Goal: Task Accomplishment & Management: Use online tool/utility

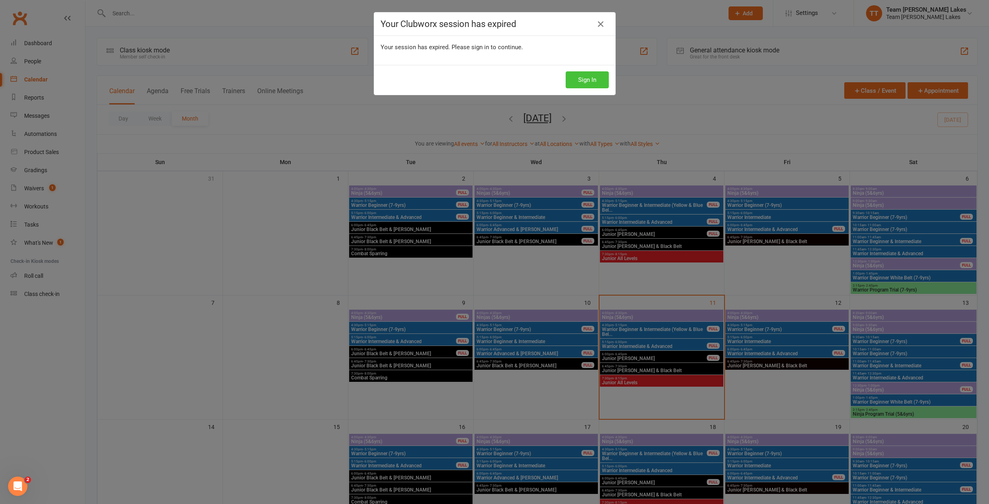
click at [579, 81] on button "Sign In" at bounding box center [586, 79] width 43 height 17
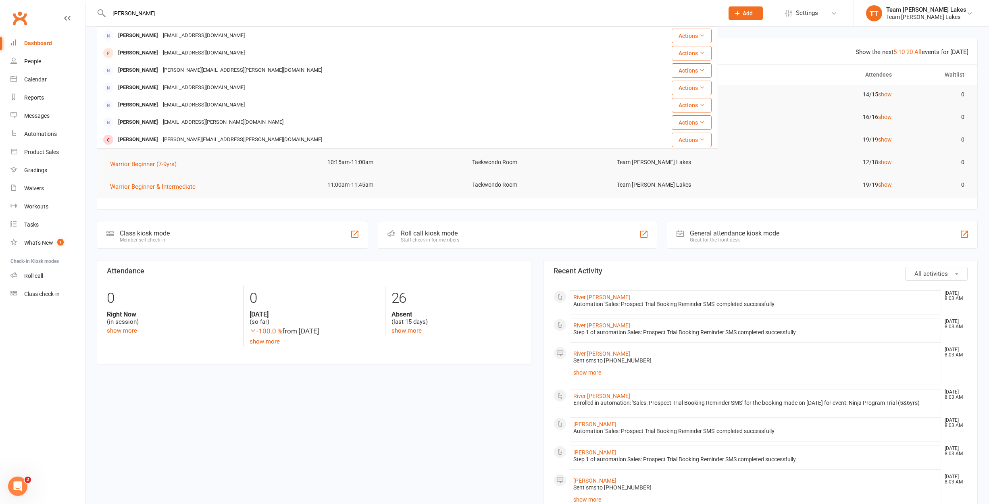
type input "Angela"
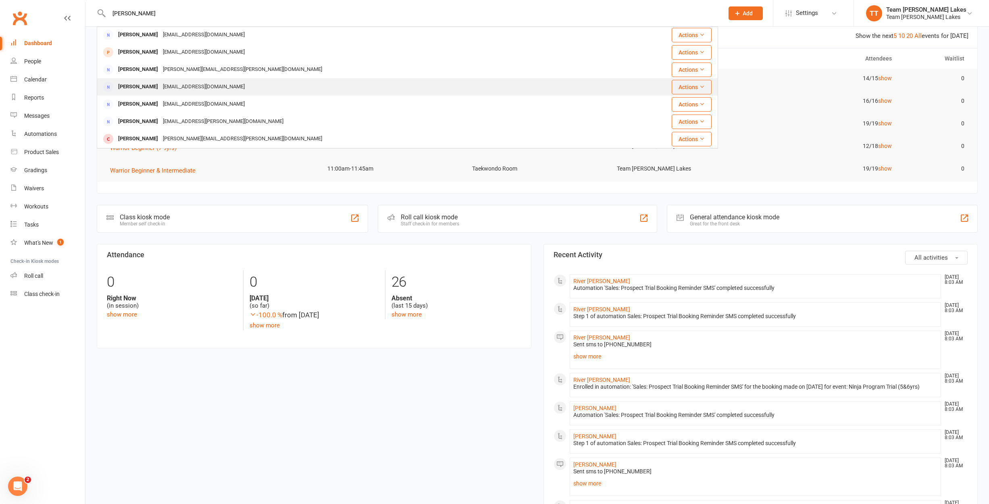
scroll to position [1, 0]
click at [137, 87] on div "Angela Coustley" at bounding box center [138, 87] width 45 height 12
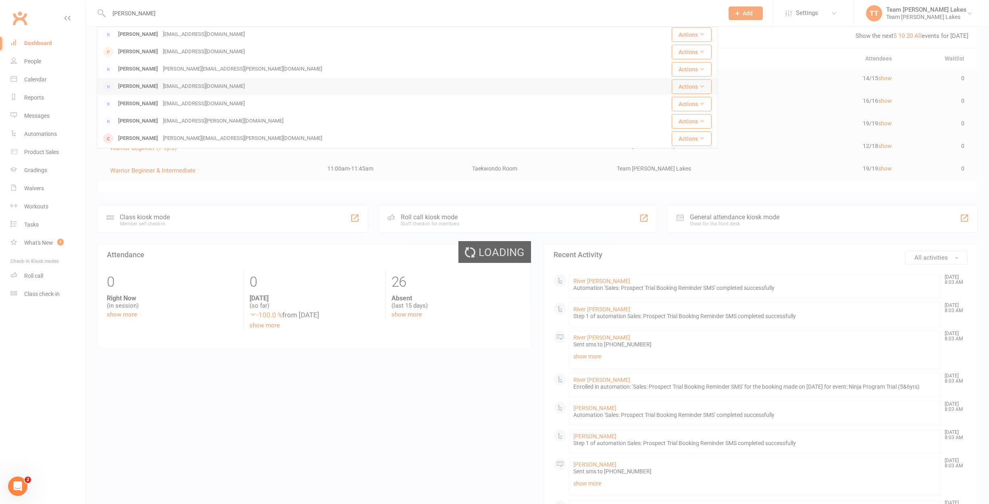
scroll to position [15, 0]
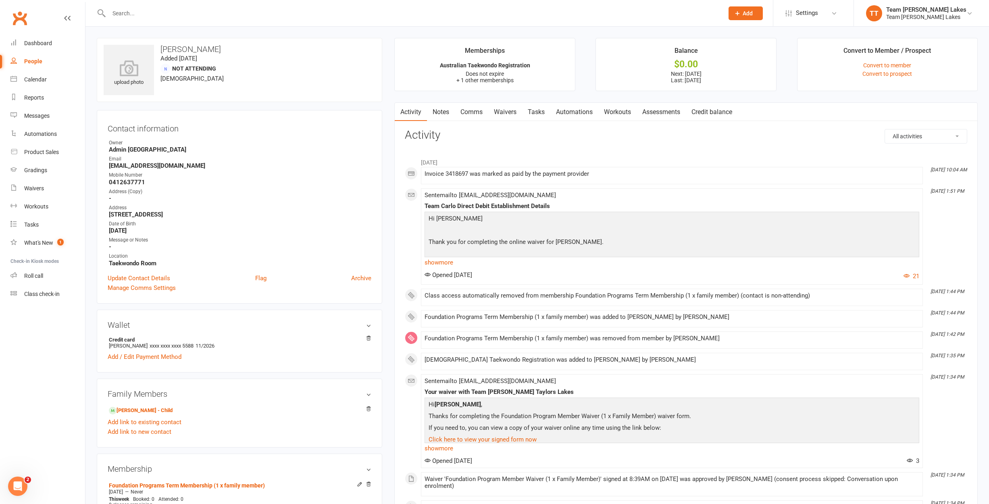
click at [514, 111] on link "Waivers" at bounding box center [505, 112] width 34 height 19
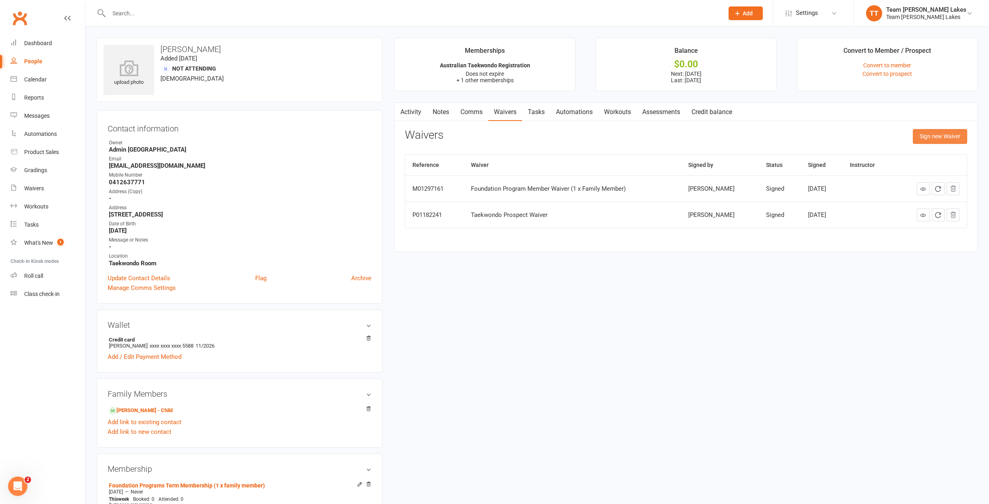
click at [929, 139] on button "Sign new Waiver" at bounding box center [939, 136] width 54 height 15
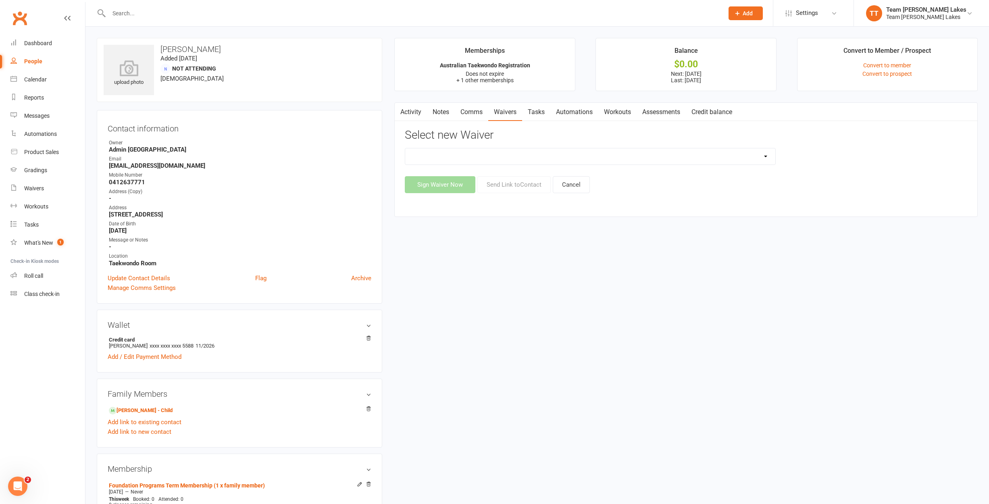
select select "2653"
click at [520, 183] on button "Send Link to Contact" at bounding box center [513, 184] width 73 height 17
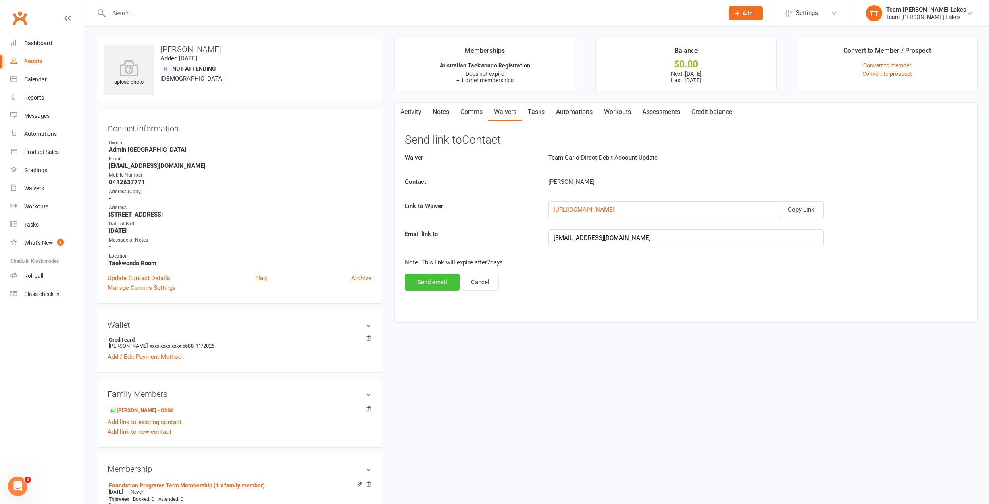
click at [440, 281] on button "Send email" at bounding box center [432, 282] width 55 height 17
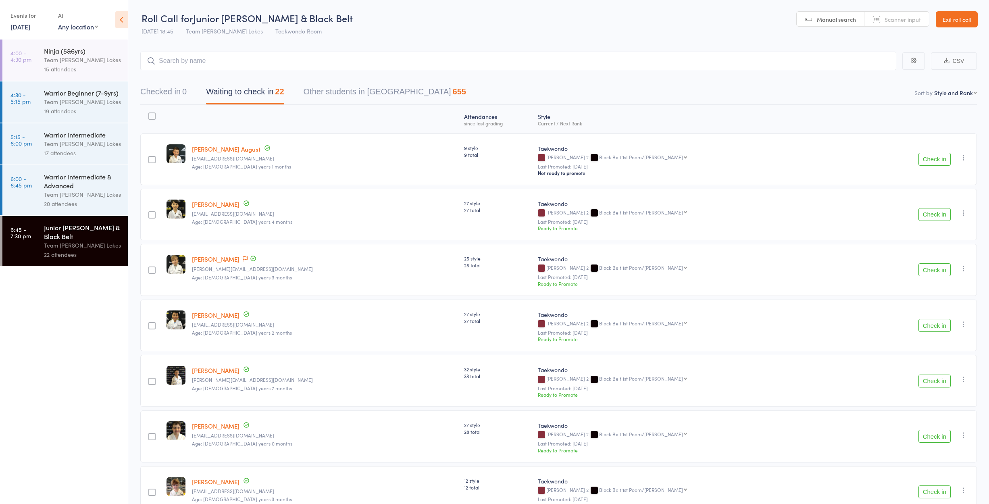
click at [30, 28] on link "12 Sep, 2025" at bounding box center [20, 26] width 20 height 9
click at [116, 78] on span "13" at bounding box center [115, 76] width 7 height 7
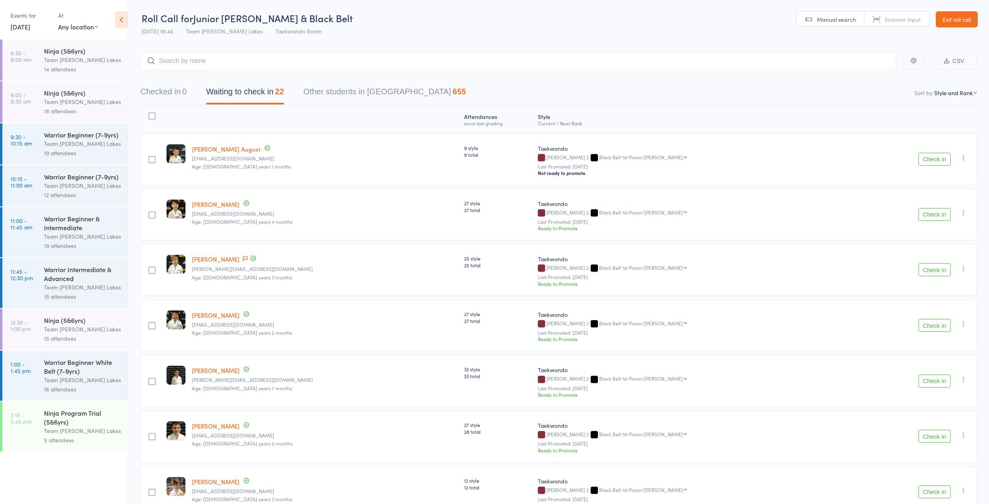
click at [102, 60] on div "Team [PERSON_NAME] Lakes" at bounding box center [82, 59] width 77 height 9
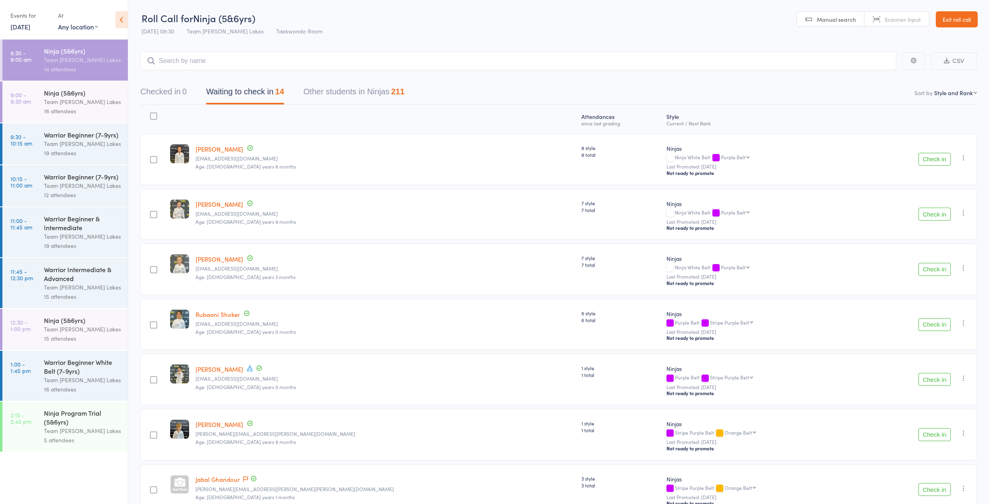
click at [931, 159] on button "Check in" at bounding box center [934, 159] width 32 height 13
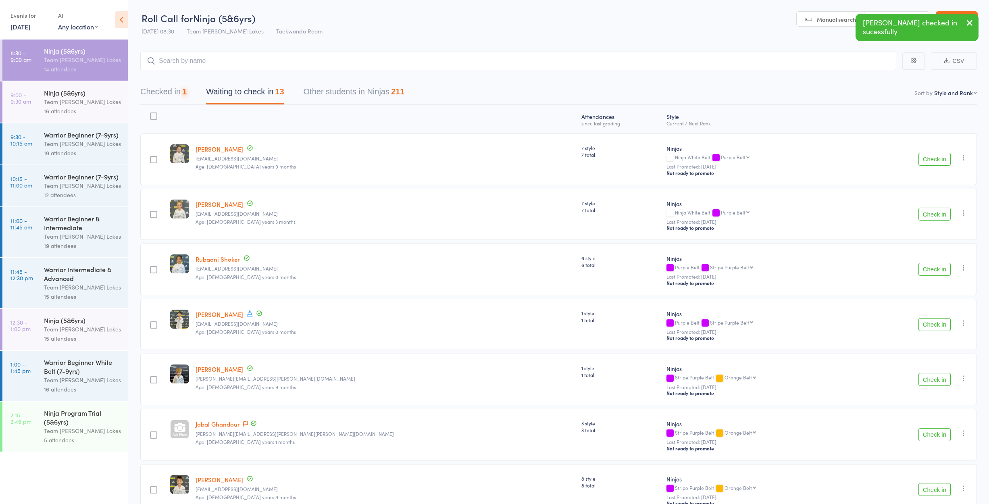
click at [929, 158] on button "Check in" at bounding box center [934, 159] width 32 height 13
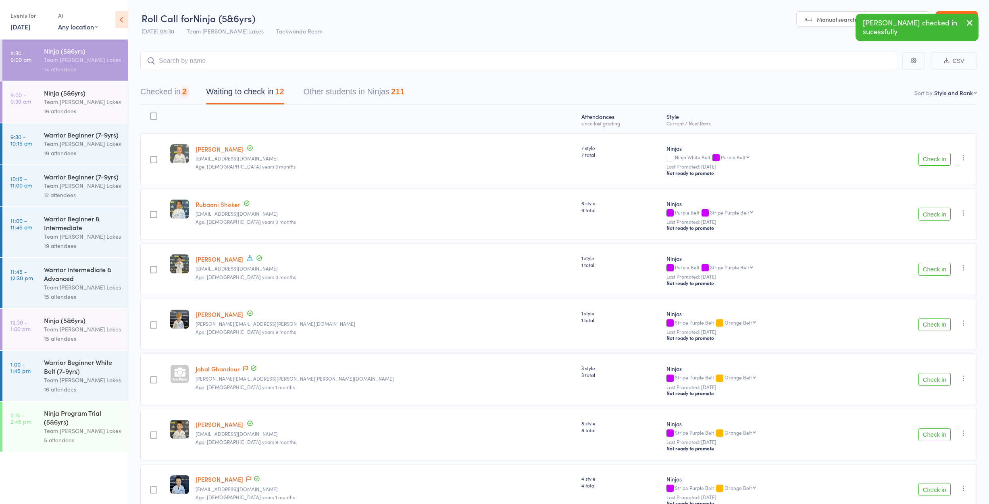
click at [928, 159] on button "Check in" at bounding box center [934, 159] width 32 height 13
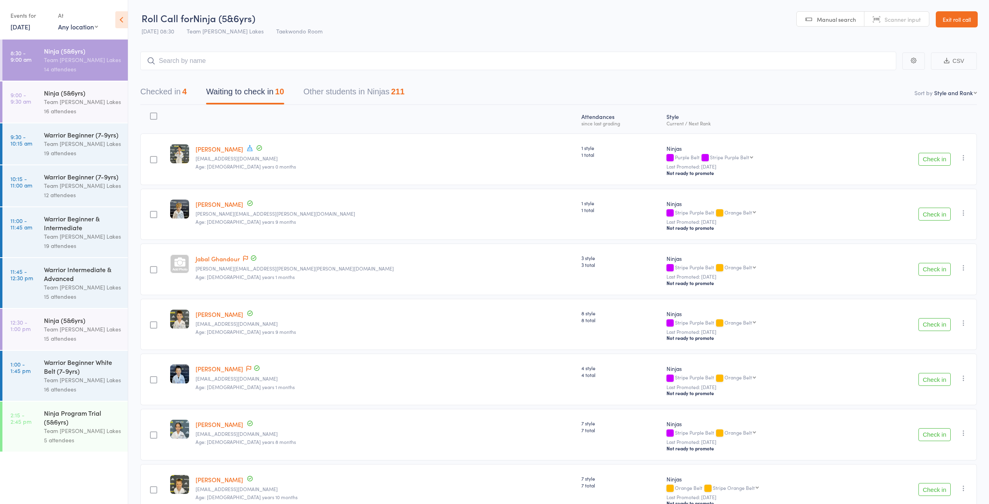
click at [932, 219] on button "Check in" at bounding box center [934, 214] width 32 height 13
click at [933, 268] on button "Check in" at bounding box center [934, 269] width 32 height 13
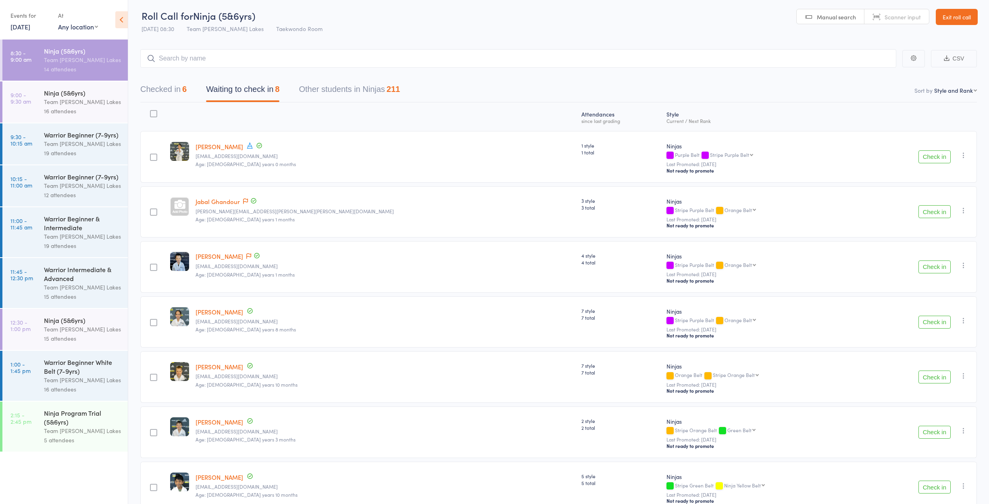
scroll to position [2, 0]
click at [934, 320] on button "Check in" at bounding box center [934, 322] width 32 height 13
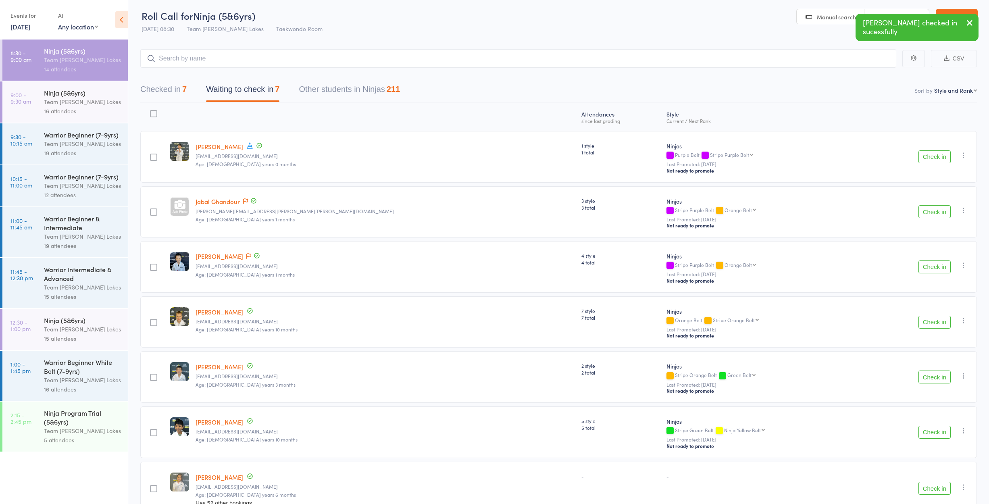
click at [935, 320] on button "Check in" at bounding box center [934, 322] width 32 height 13
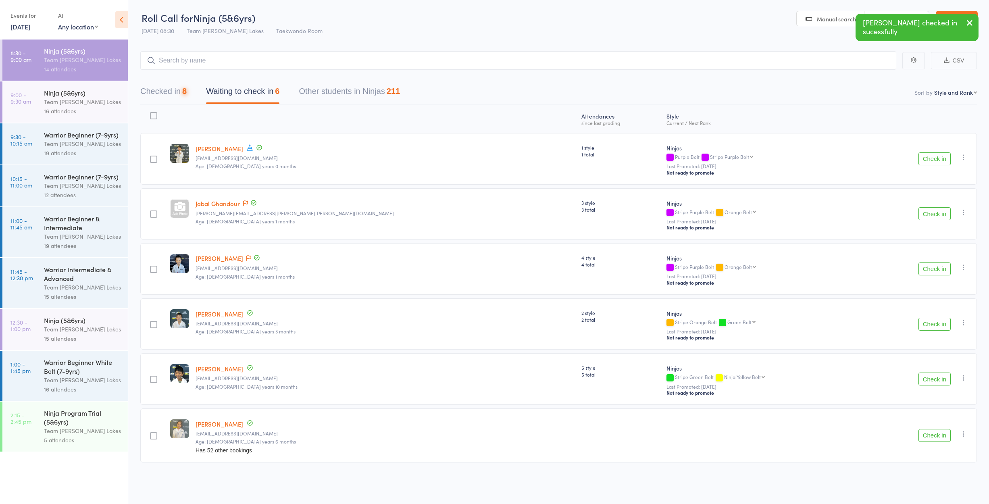
click at [935, 320] on button "Check in" at bounding box center [934, 324] width 32 height 13
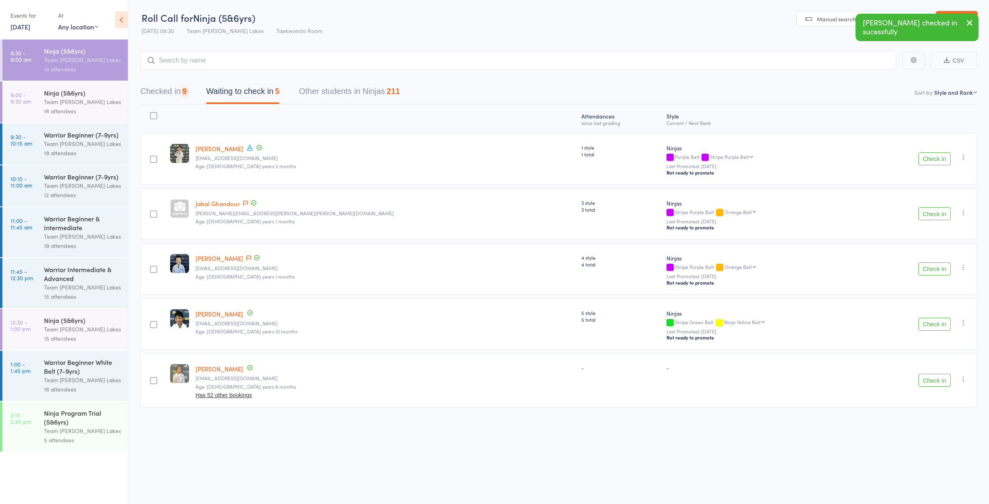
click at [935, 320] on button "Check in" at bounding box center [934, 324] width 32 height 13
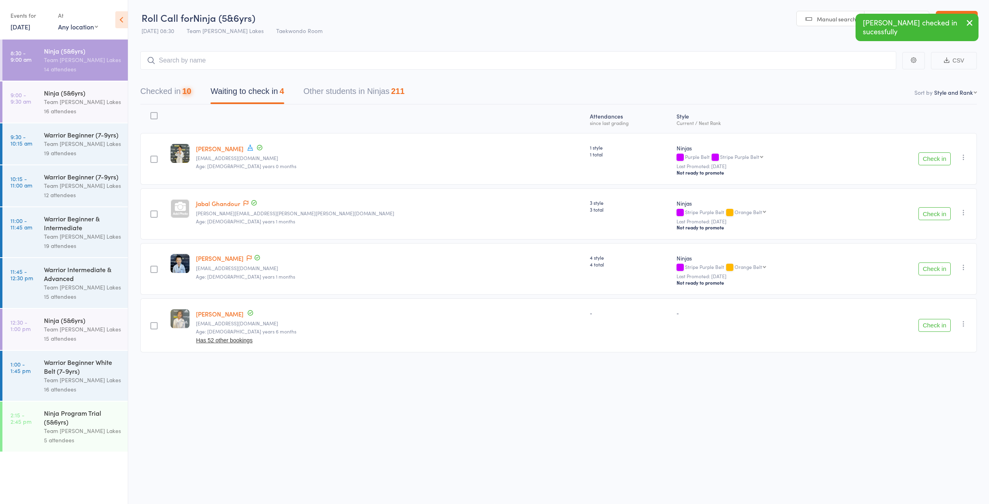
click at [935, 320] on button "Check in" at bounding box center [934, 325] width 32 height 13
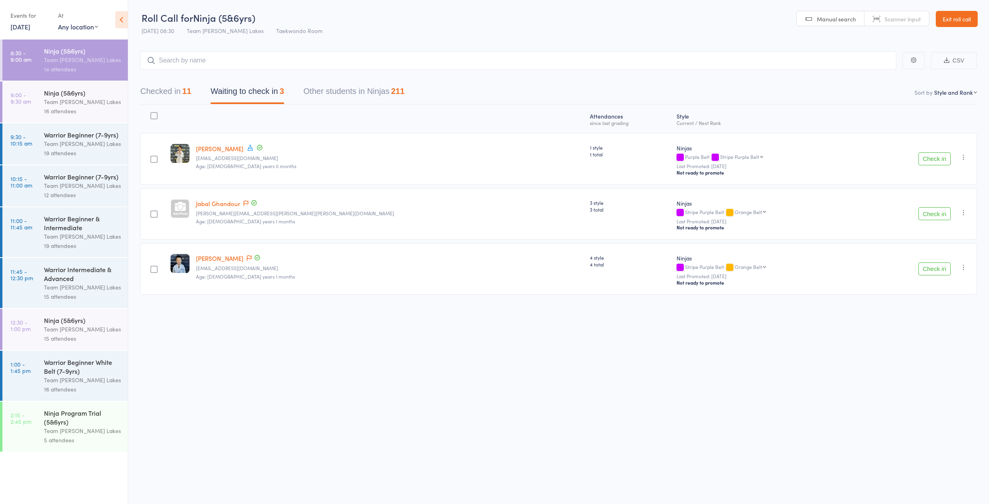
click at [935, 158] on button "Check in" at bounding box center [934, 158] width 32 height 13
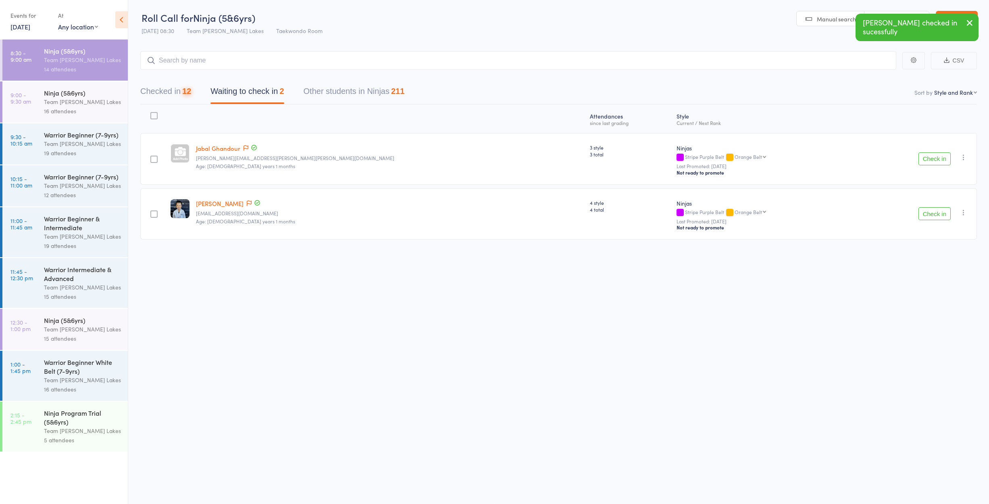
click at [155, 109] on div at bounding box center [153, 118] width 27 height 21
click at [158, 112] on div at bounding box center [153, 115] width 7 height 7
click at [152, 113] on input "checkbox" at bounding box center [152, 113] width 0 height 0
click at [895, 493] on button "Mark absent" at bounding box center [905, 487] width 48 height 17
click at [106, 118] on div "Ninja (5&6yrs) Team Carlo Taylors Lakes 16 attendees" at bounding box center [86, 101] width 84 height 41
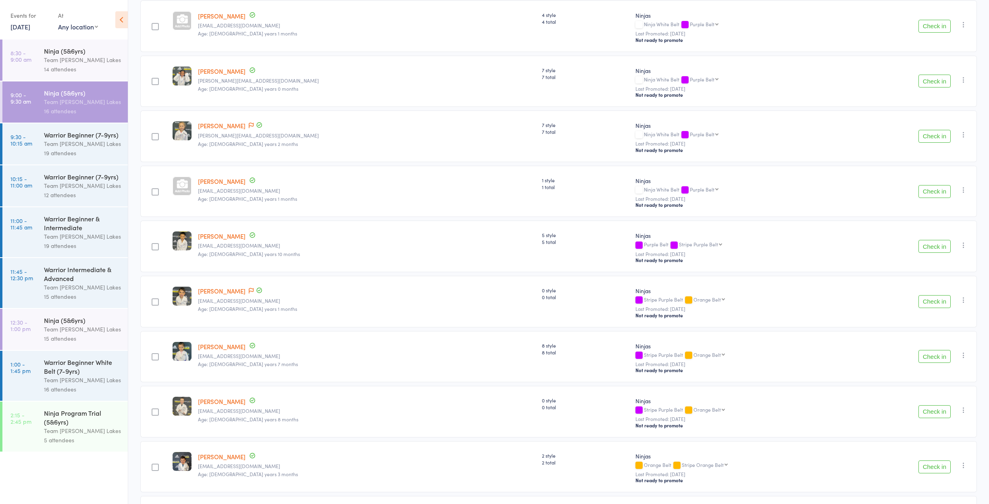
scroll to position [191, 0]
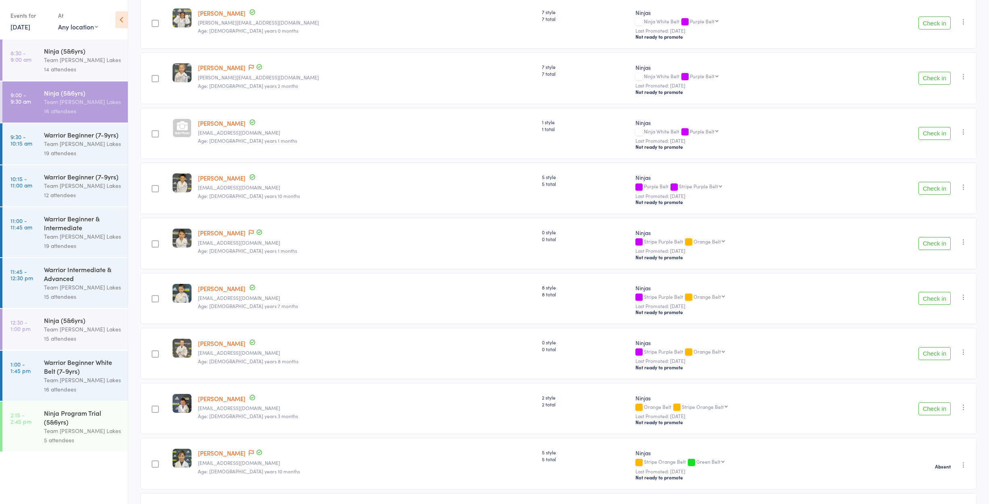
click at [937, 129] on button "Check in" at bounding box center [934, 133] width 32 height 13
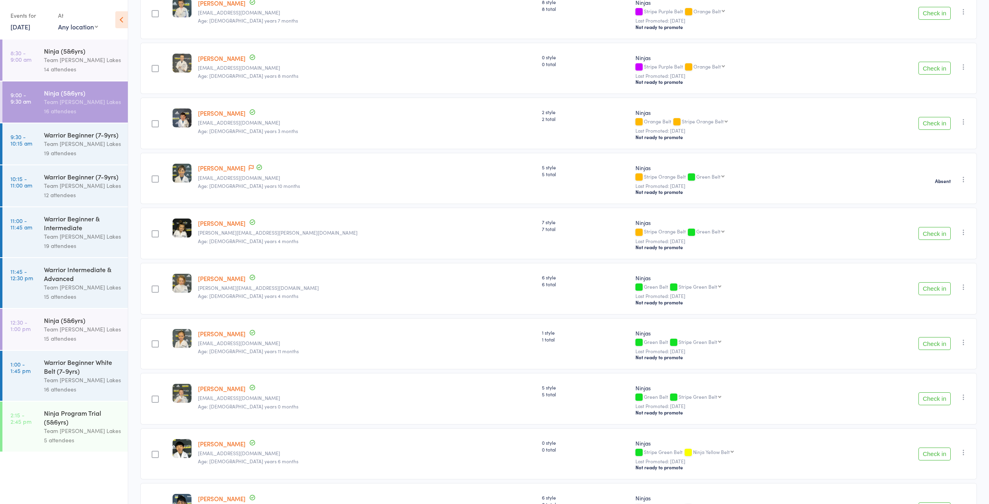
scroll to position [422, 0]
click at [938, 459] on button "Check in" at bounding box center [934, 453] width 32 height 13
click at [933, 349] on button "Check in" at bounding box center [934, 342] width 32 height 13
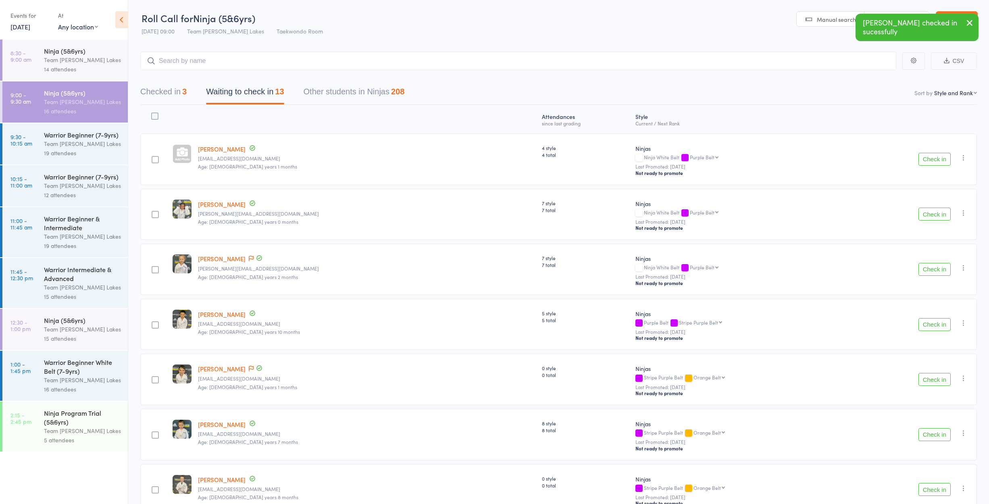
scroll to position [0, 0]
click at [96, 66] on div "14 attendees" at bounding box center [82, 68] width 77 height 9
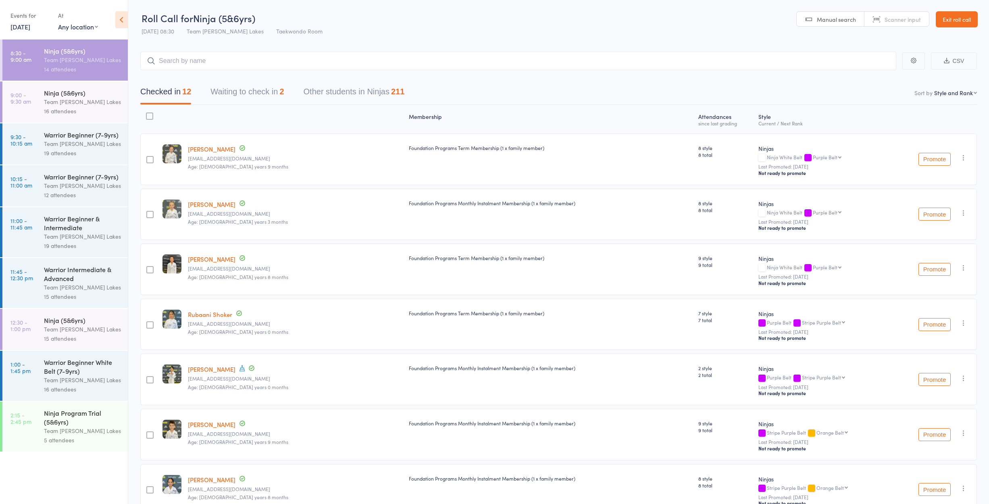
click at [122, 95] on div "Ninja (5&6yrs) Team Carlo Taylors Lakes 16 attendees" at bounding box center [86, 101] width 84 height 41
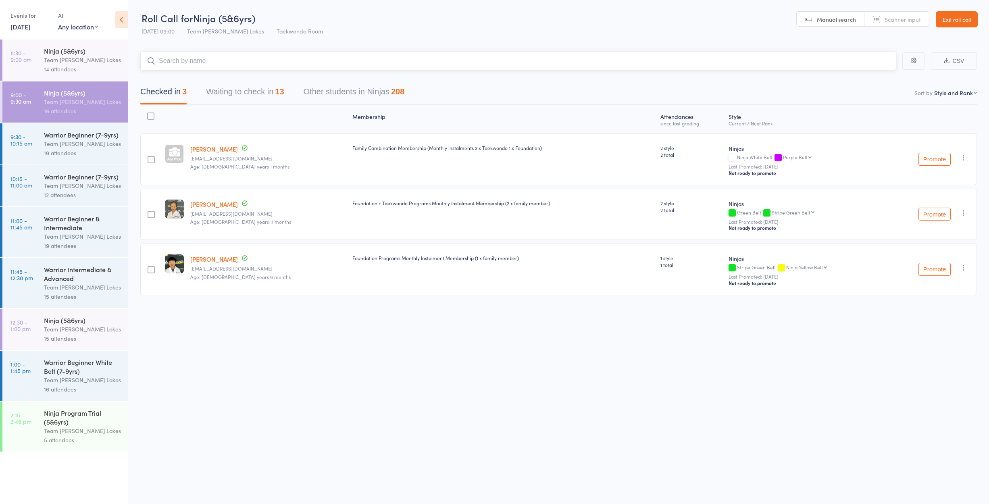
click at [238, 94] on button "Waiting to check in 13" at bounding box center [245, 93] width 78 height 21
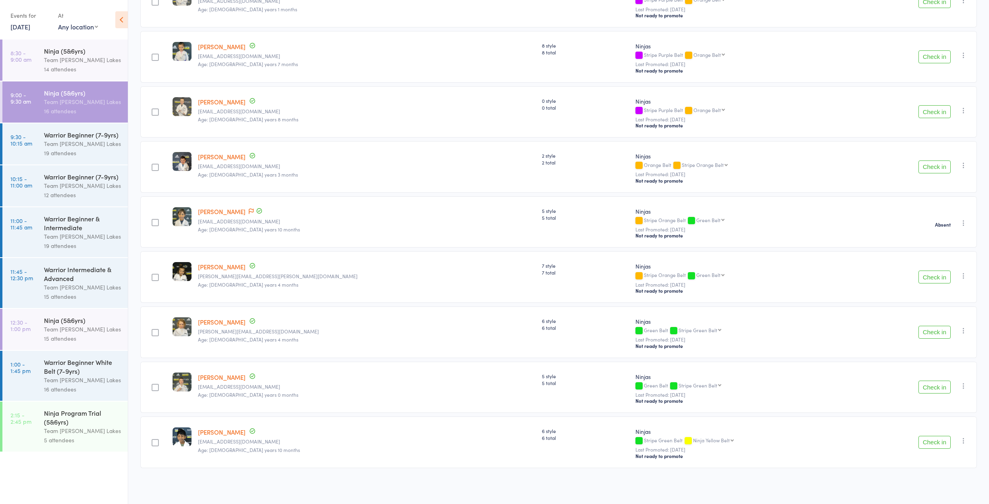
scroll to position [380, 0]
click at [939, 330] on button "Check in" at bounding box center [934, 332] width 32 height 13
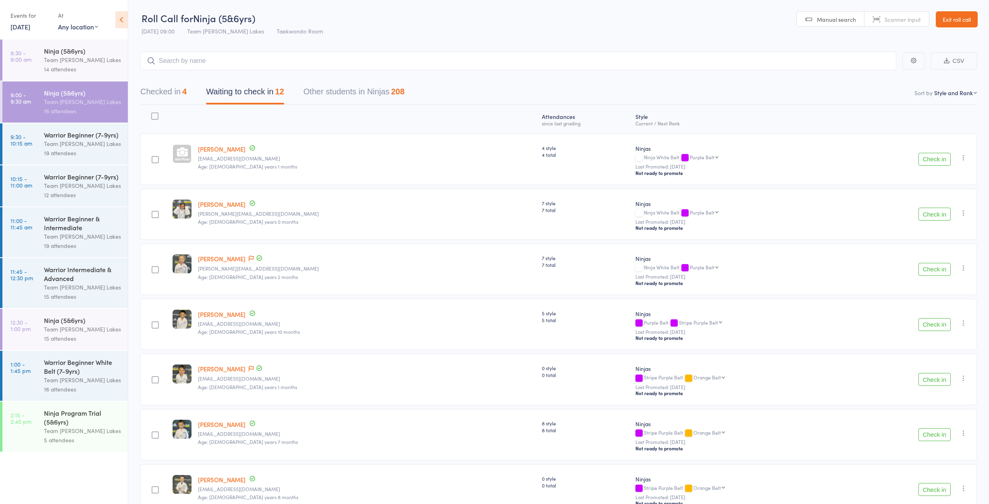
scroll to position [0, 0]
click at [928, 273] on button "Check in" at bounding box center [934, 269] width 32 height 13
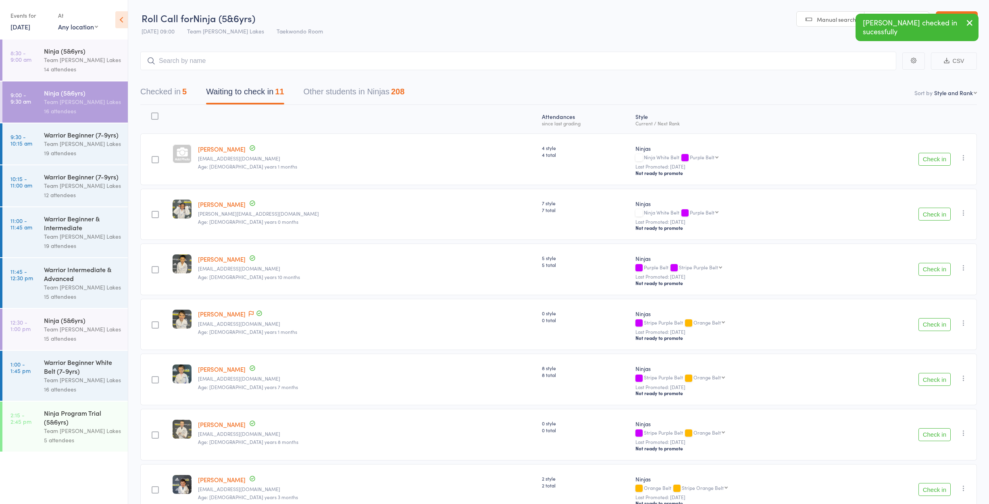
click at [919, 330] on button "Check in" at bounding box center [934, 324] width 32 height 13
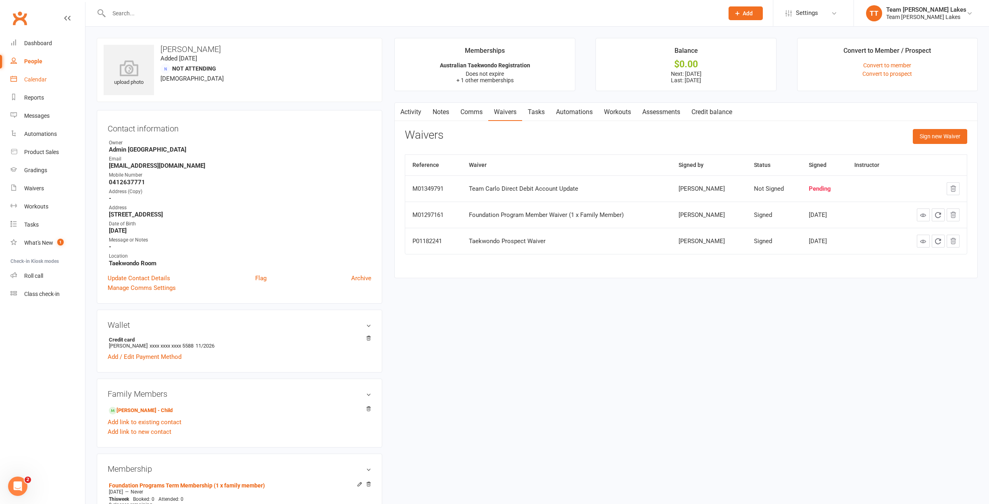
click at [50, 85] on link "Calendar" at bounding box center [47, 80] width 75 height 18
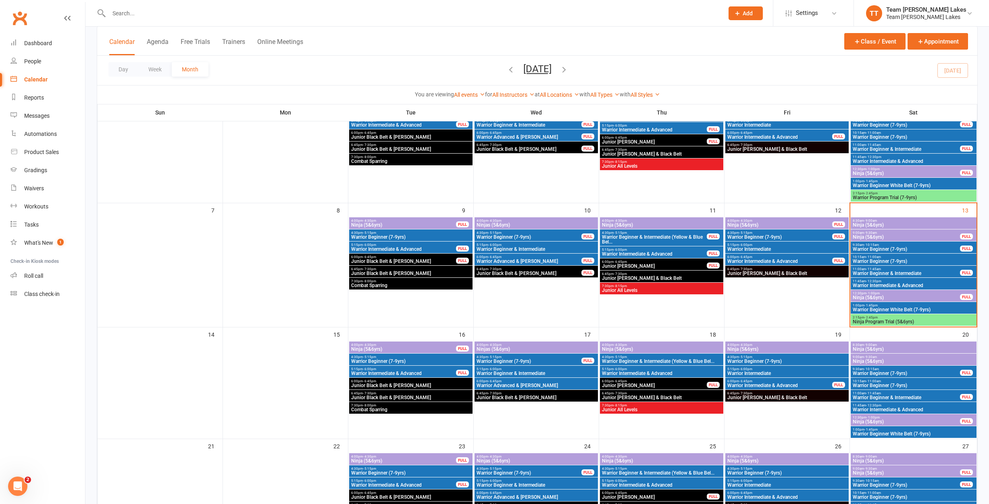
scroll to position [159, 0]
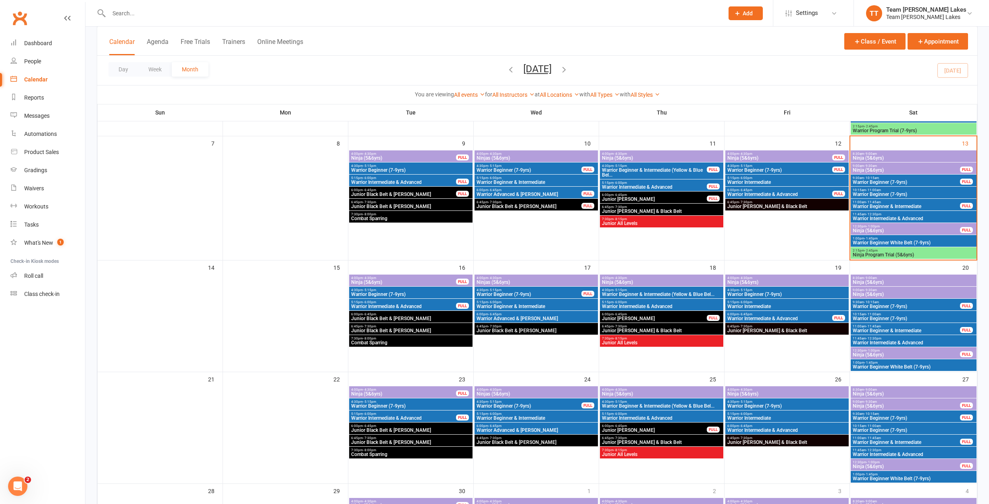
click at [885, 278] on span "8:30am - 9:00am" at bounding box center [913, 278] width 123 height 4
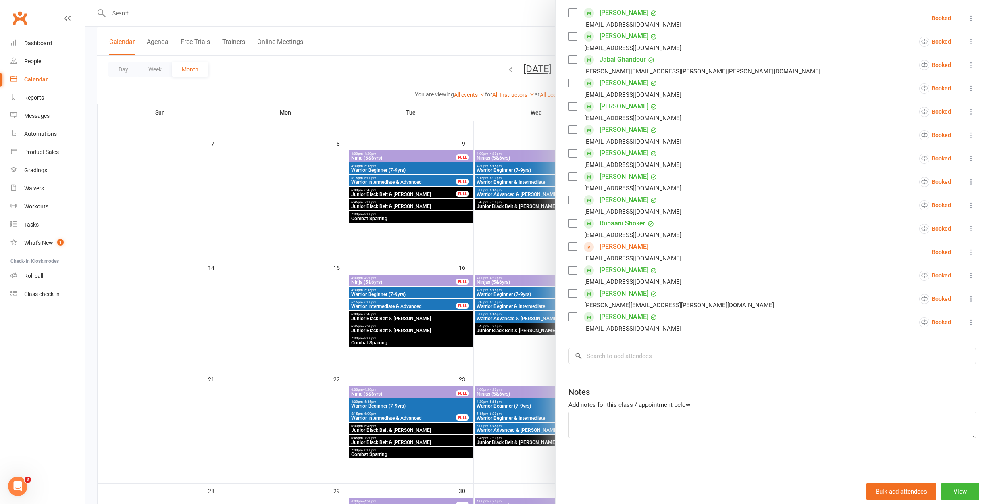
scroll to position [143, 0]
click at [693, 359] on input "search" at bounding box center [771, 355] width 407 height 17
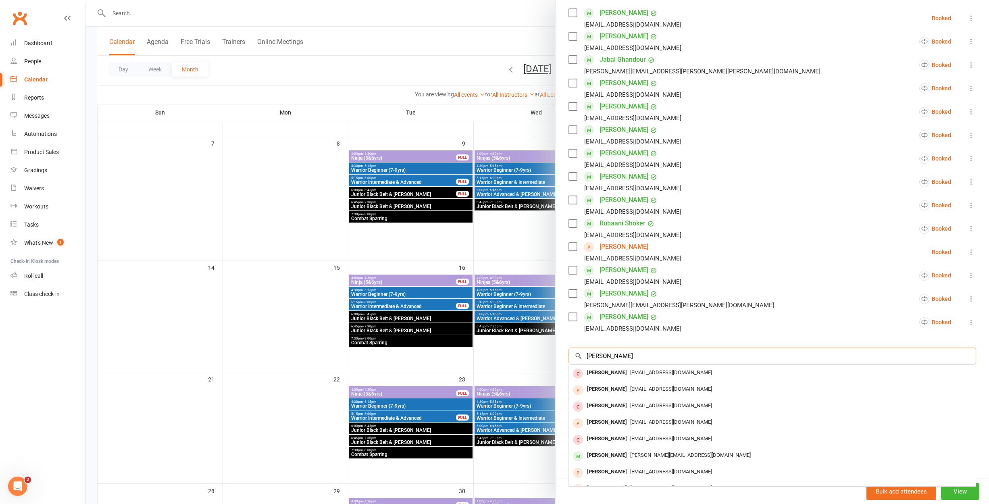
type input "Adrianna"
drag, startPoint x: 694, startPoint y: 360, endPoint x: 640, endPoint y: 366, distance: 54.7
click at [640, 366] on div "Adrianna Marie Dib Maleahhilario@gmail.com" at bounding box center [772, 373] width 407 height 17
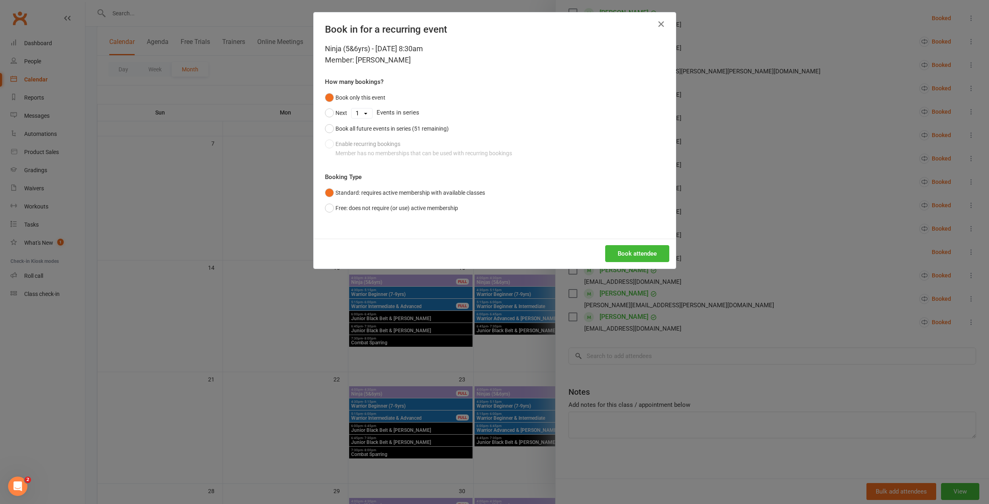
click at [840, 278] on div "Book in for a recurring event Ninja (5&6yrs) - Sep 20, 2025 8:30am Member: Adri…" at bounding box center [494, 252] width 989 height 504
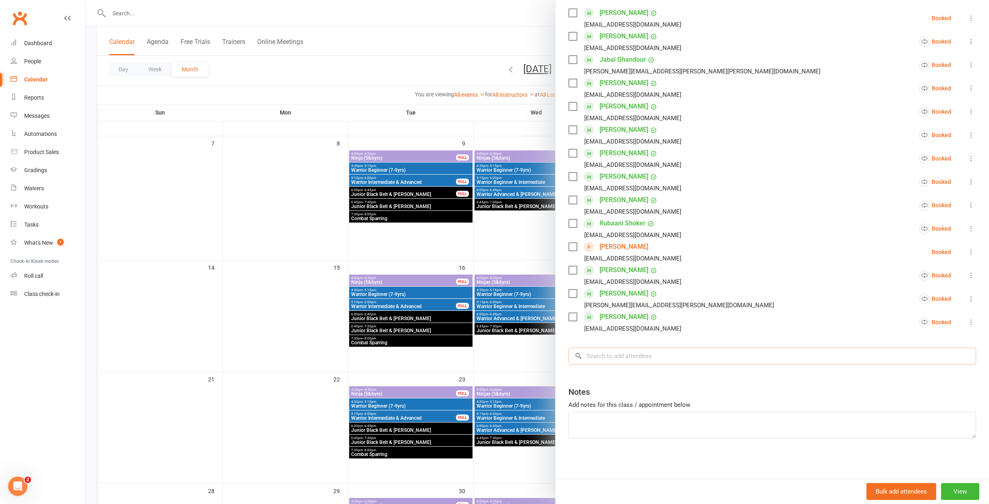
click at [724, 351] on input "search" at bounding box center [771, 355] width 407 height 17
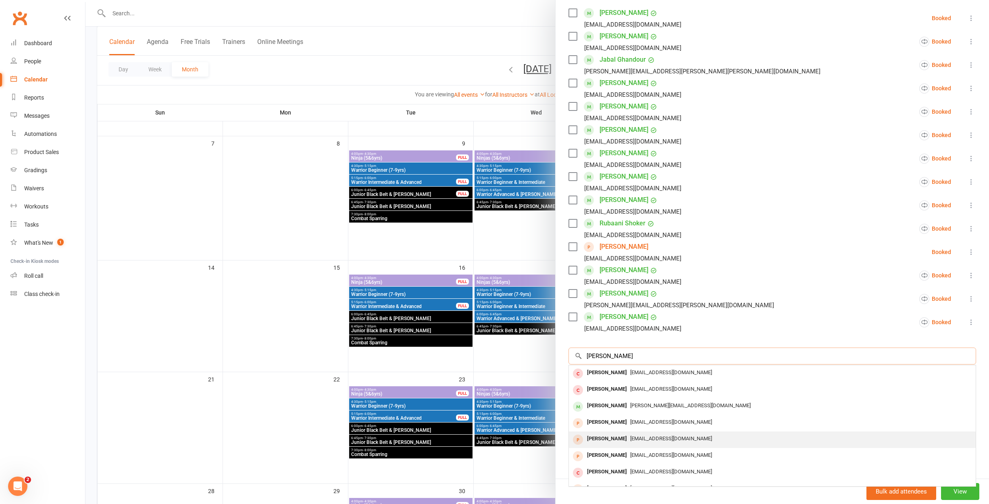
type input "Adriana"
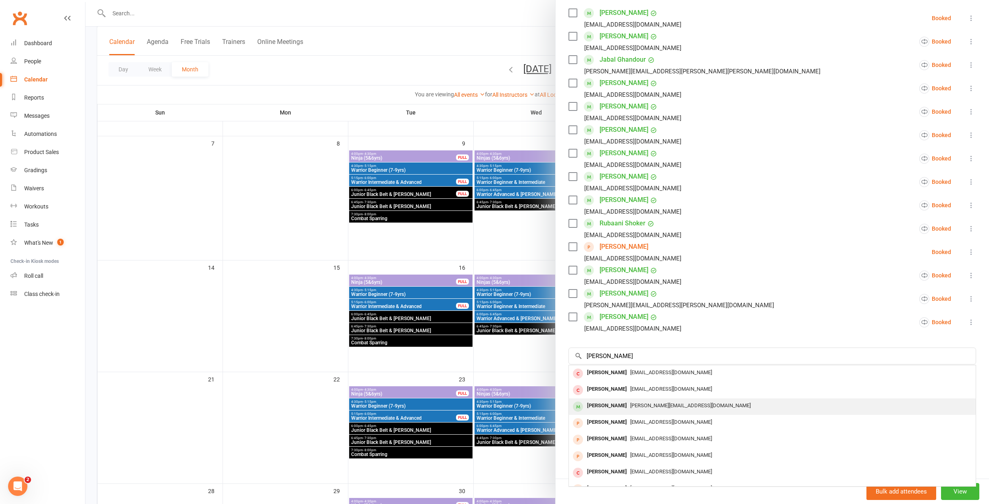
drag, startPoint x: 681, startPoint y: 324, endPoint x: 651, endPoint y: 411, distance: 91.5
click at [651, 411] on div "christinaid@hotmail.com" at bounding box center [772, 406] width 400 height 12
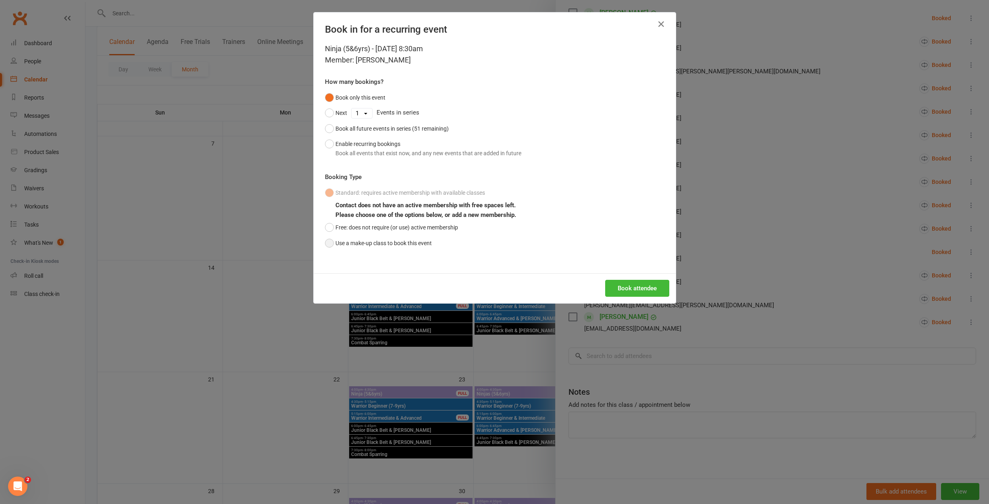
click at [377, 239] on button "Use a make-up class to book this event" at bounding box center [378, 242] width 107 height 15
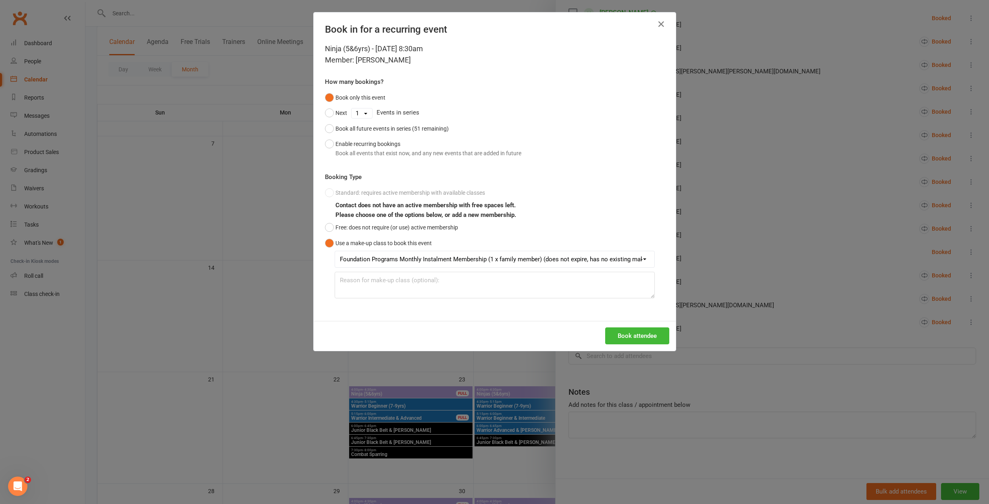
click at [614, 335] on button "Book attendee" at bounding box center [637, 335] width 64 height 17
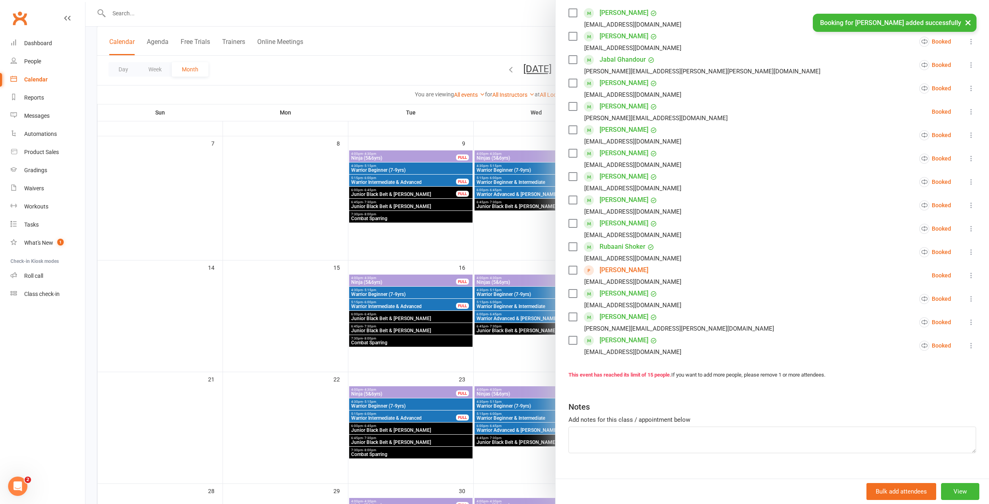
click at [461, 237] on div at bounding box center [536, 252] width 903 height 504
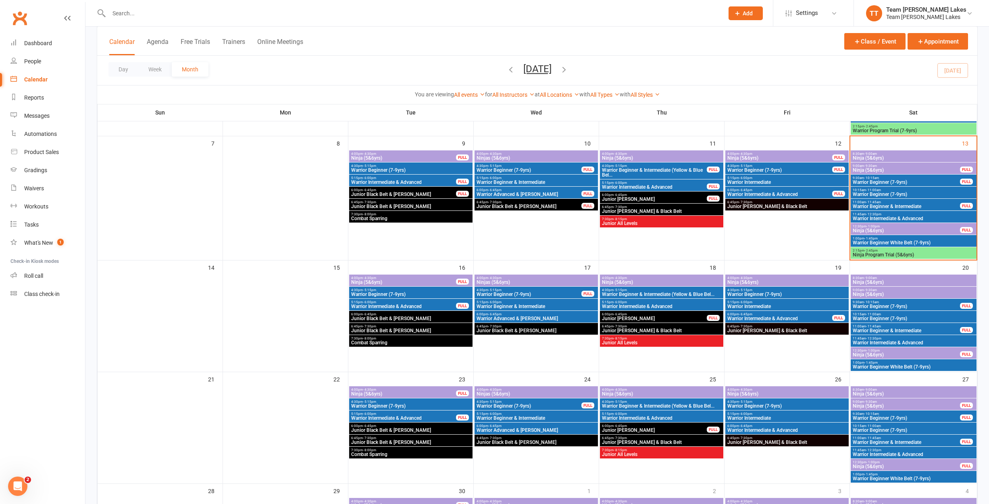
click at [889, 279] on span "8:30am - 9:00am" at bounding box center [913, 278] width 123 height 4
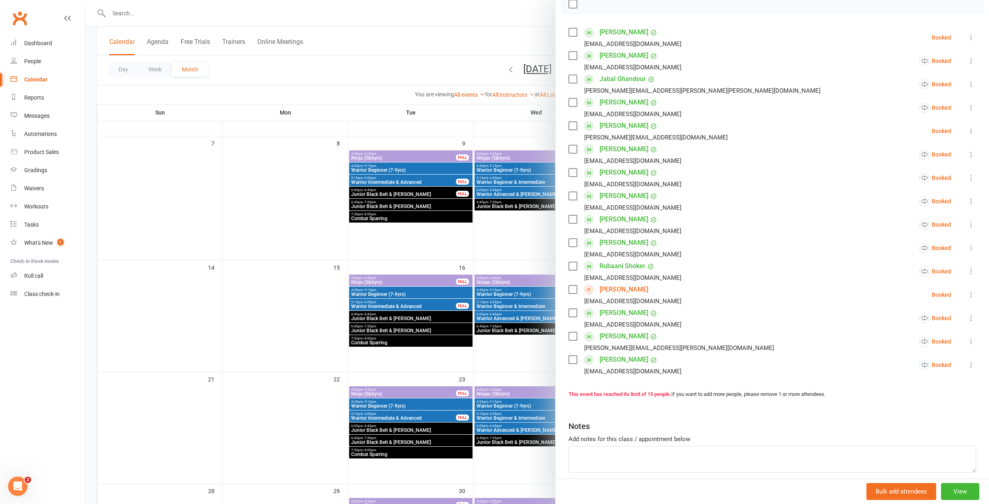
scroll to position [125, 0]
click at [491, 348] on div at bounding box center [536, 252] width 903 height 504
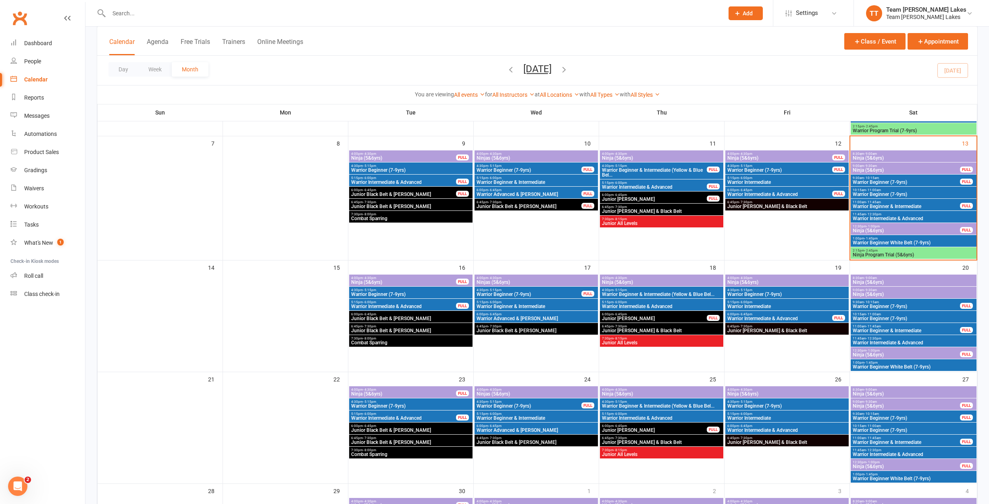
click at [888, 278] on span "8:30am - 9:00am" at bounding box center [913, 278] width 123 height 4
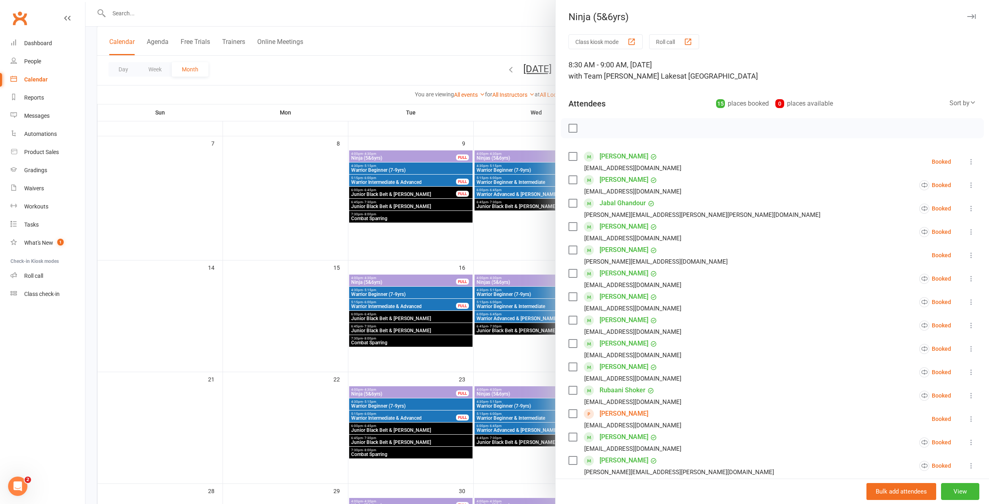
click at [534, 353] on div at bounding box center [536, 252] width 903 height 504
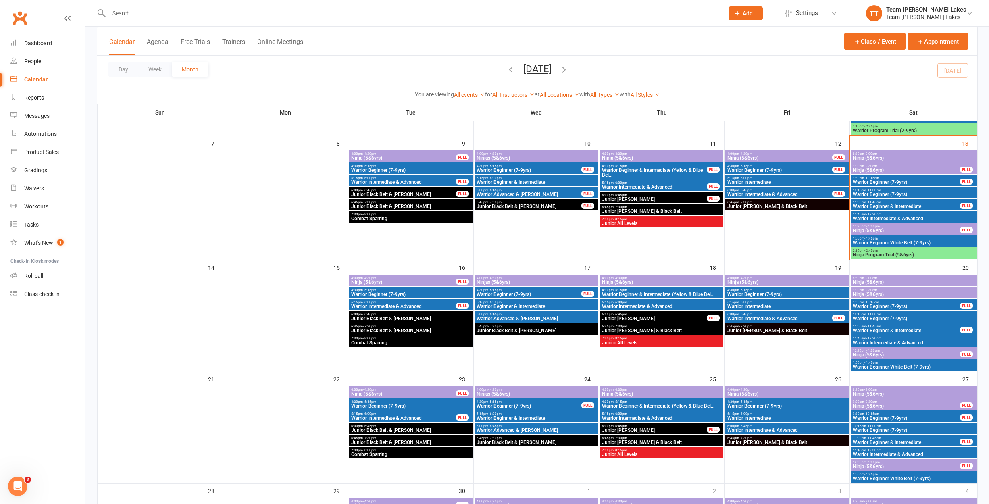
click at [892, 278] on span "8:30am - 9:00am" at bounding box center [913, 278] width 123 height 4
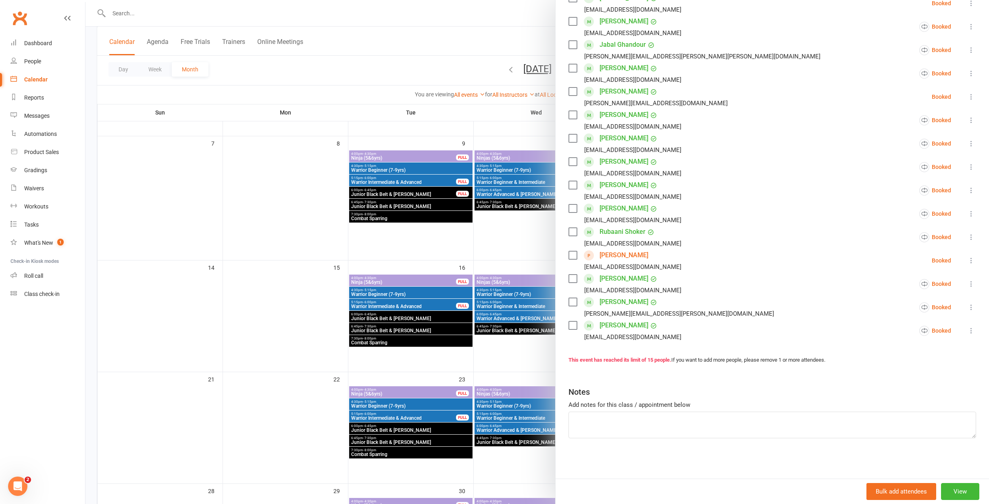
scroll to position [158, 0]
click at [731, 418] on textarea at bounding box center [771, 425] width 407 height 27
drag, startPoint x: 731, startPoint y: 418, endPoint x: 664, endPoint y: 423, distance: 67.1
click at [664, 423] on textarea "Lyon" at bounding box center [771, 425] width 407 height 27
type textarea "L"
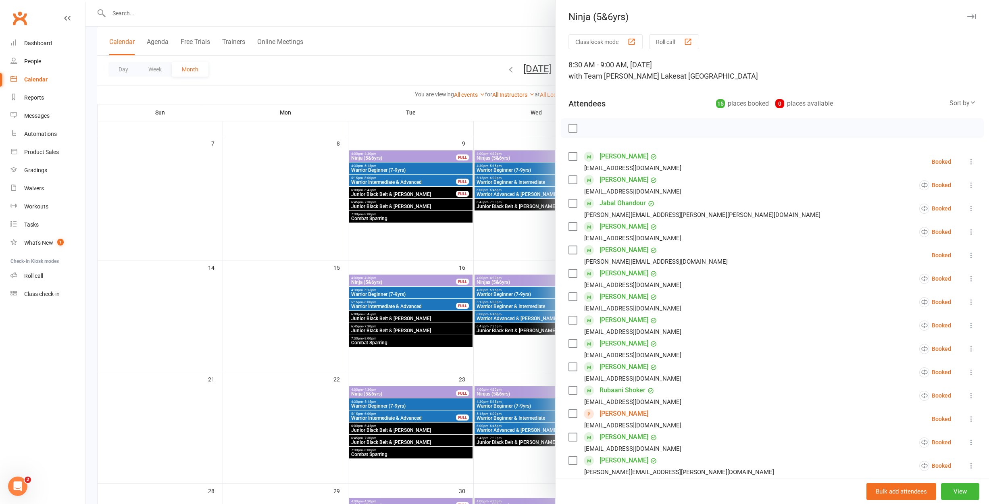
scroll to position [0, 0]
click at [958, 498] on button "View" at bounding box center [960, 491] width 38 height 17
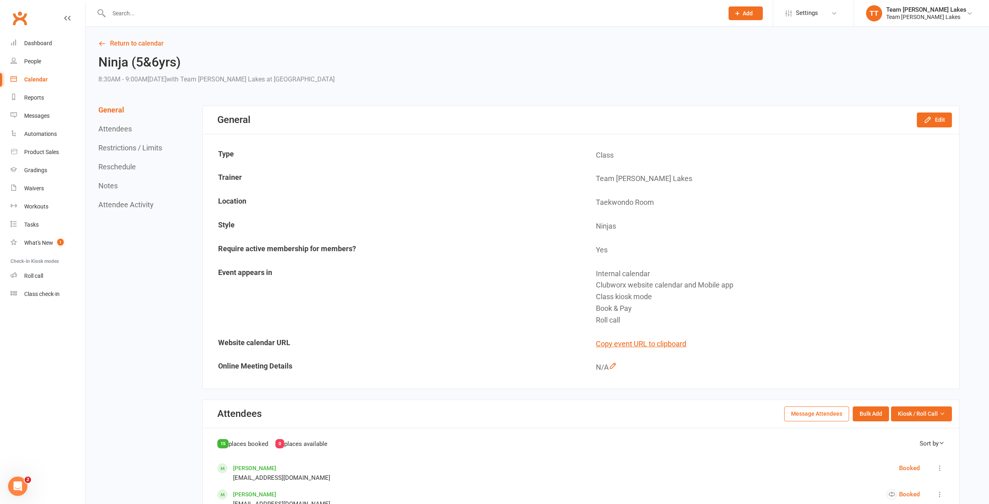
click at [129, 146] on button "Restrictions / Limits" at bounding box center [130, 147] width 64 height 8
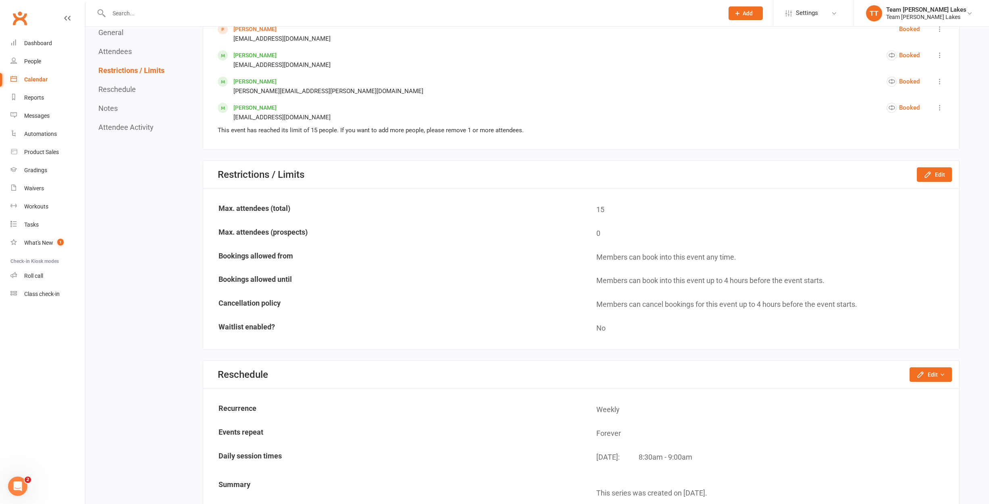
scroll to position [730, 0]
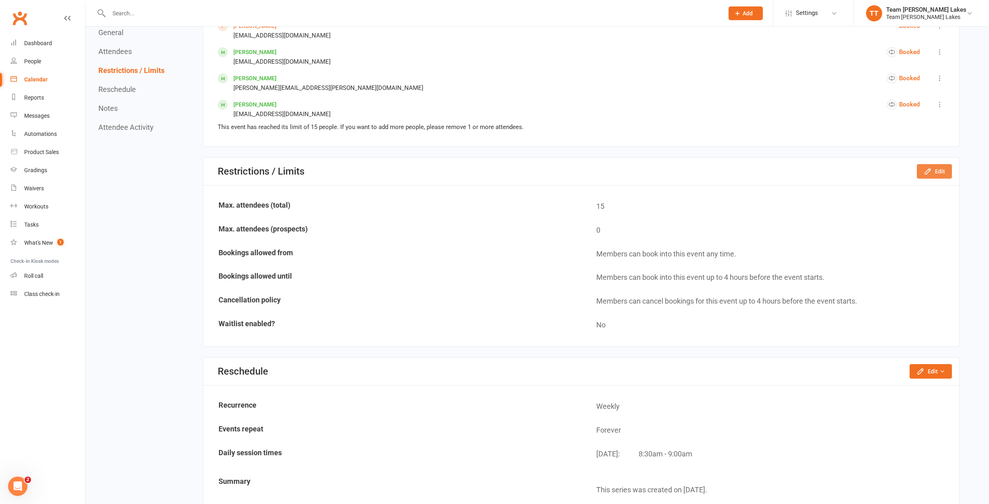
click at [926, 168] on icon "button" at bounding box center [927, 171] width 8 height 8
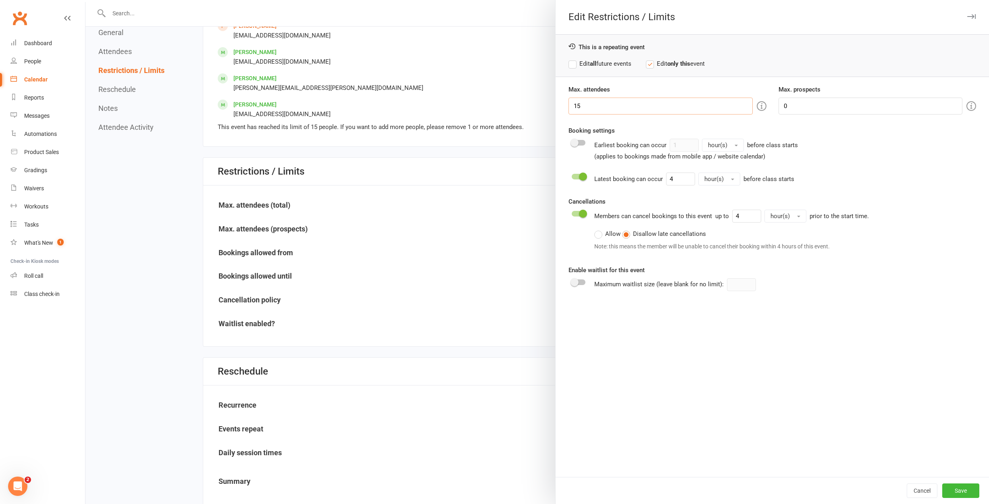
click at [621, 102] on input "15" at bounding box center [660, 106] width 184 height 17
type input "16"
click at [963, 484] on button "Save" at bounding box center [960, 490] width 37 height 15
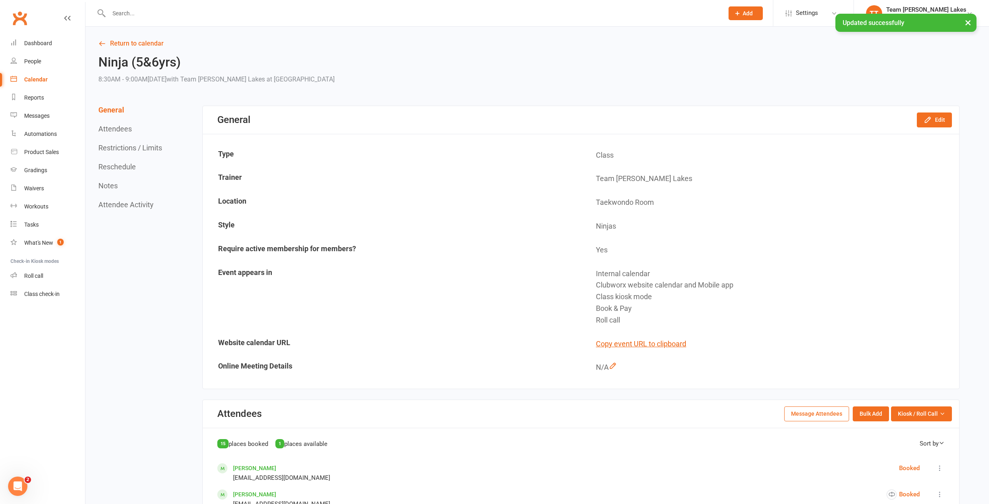
scroll to position [0, 0]
click at [146, 42] on link "Return to calendar" at bounding box center [528, 43] width 861 height 11
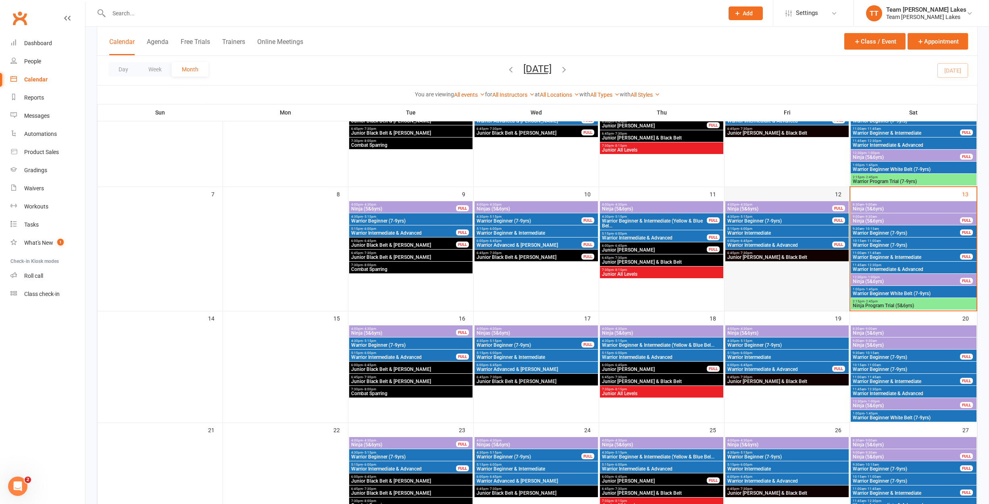
scroll to position [151, 0]
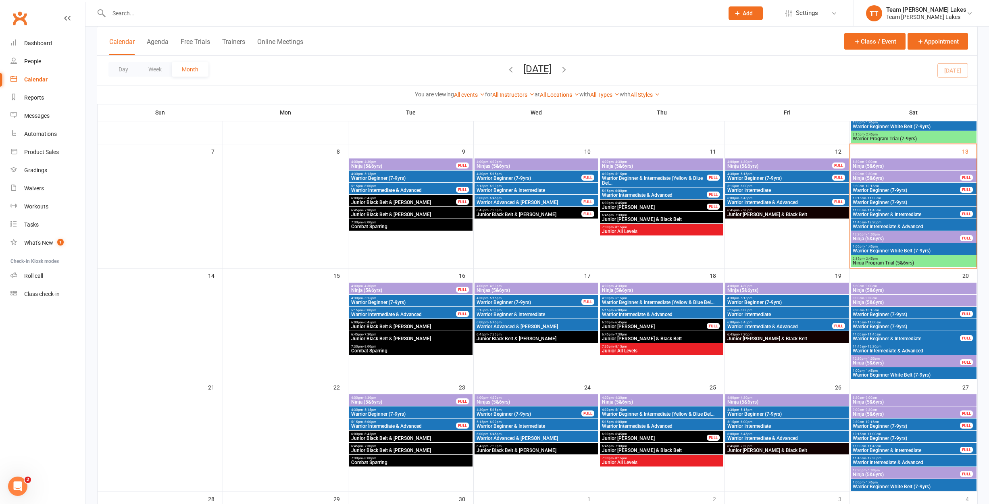
click at [857, 189] on span "Warrior Beginner (7-9yrs)" at bounding box center [906, 190] width 108 height 5
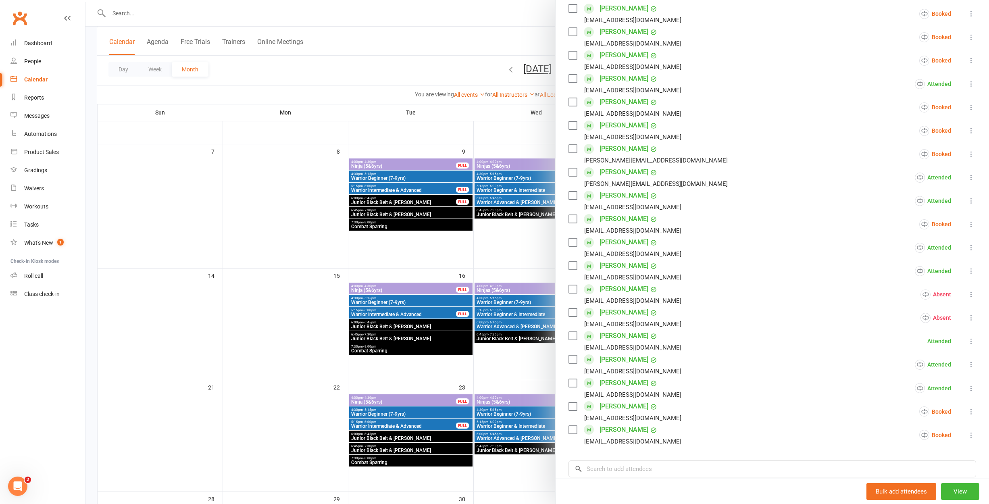
scroll to position [246, 0]
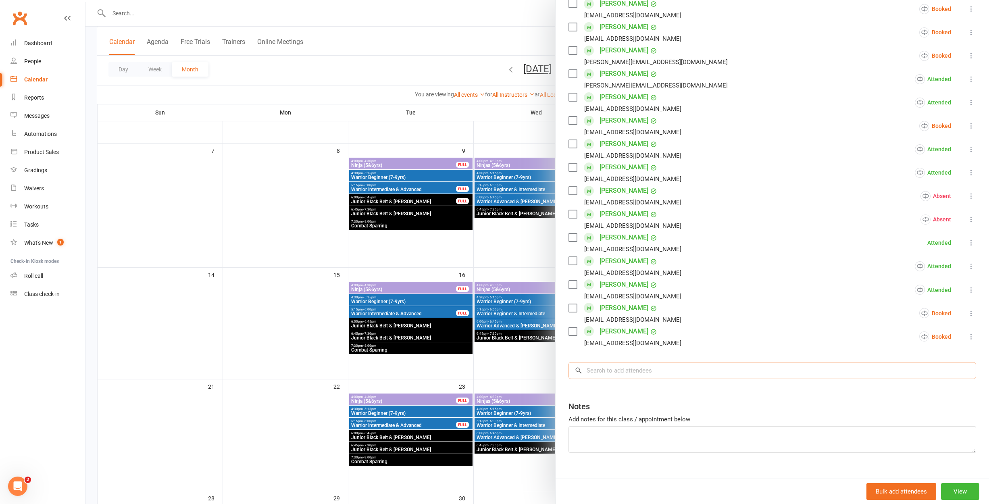
click at [676, 372] on input "search" at bounding box center [771, 370] width 407 height 17
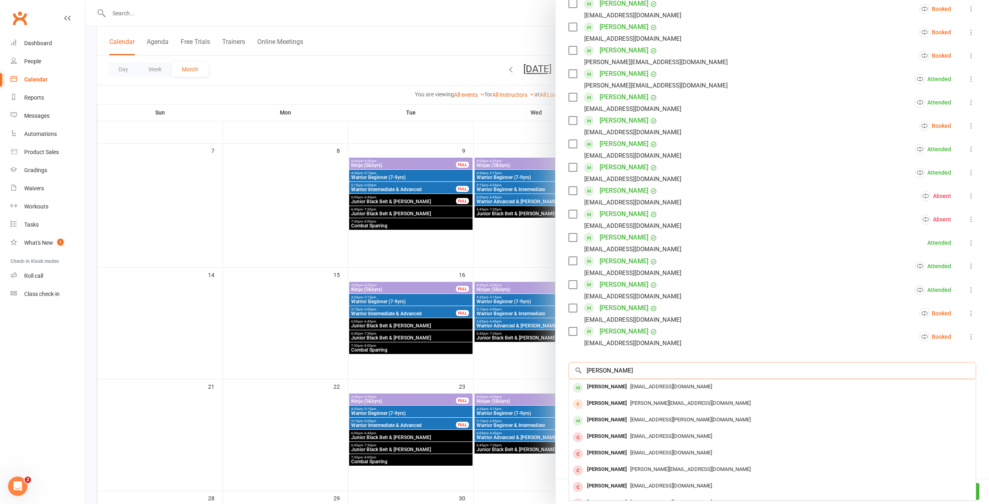
type input "share"
drag, startPoint x: 676, startPoint y: 372, endPoint x: 667, endPoint y: 387, distance: 17.8
click at [667, 387] on span "[EMAIL_ADDRESS][DOMAIN_NAME]" at bounding box center [671, 386] width 82 height 6
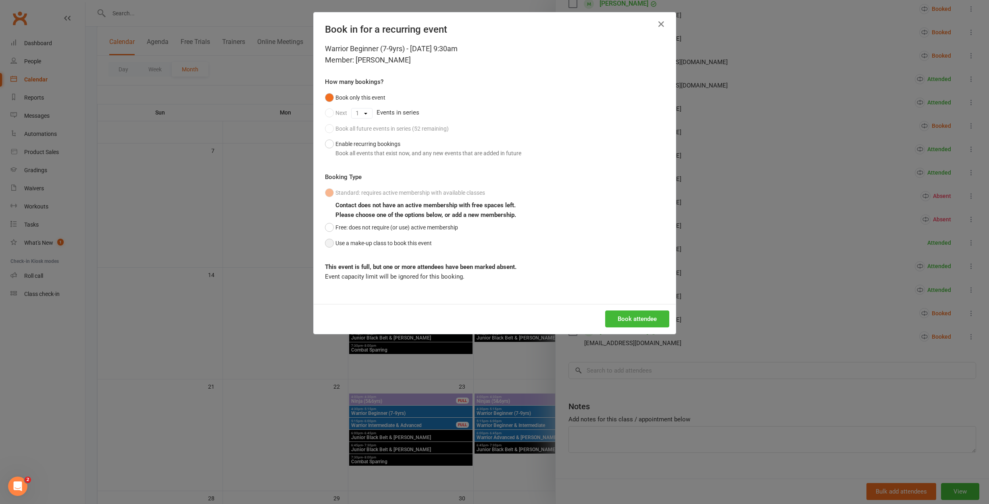
click at [415, 243] on button "Use a make-up class to book this event" at bounding box center [378, 242] width 107 height 15
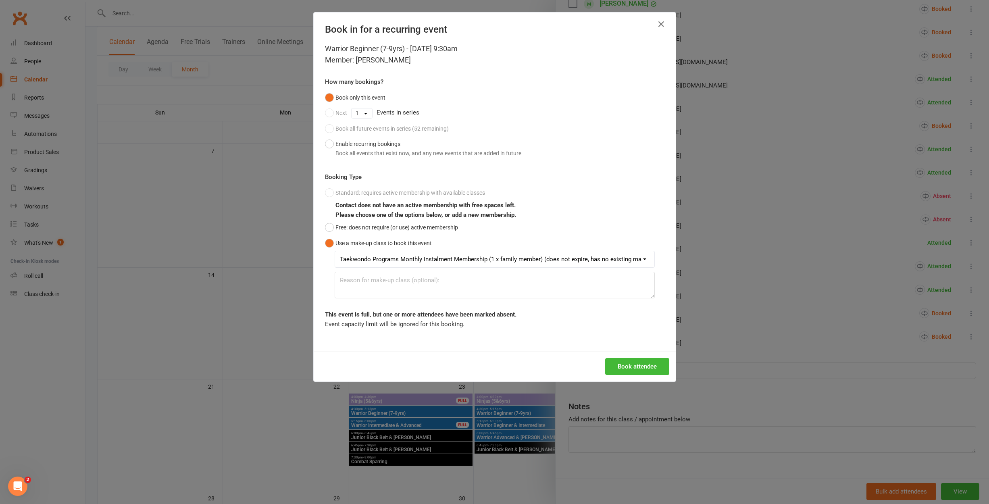
click at [634, 363] on button "Book attendee" at bounding box center [637, 366] width 64 height 17
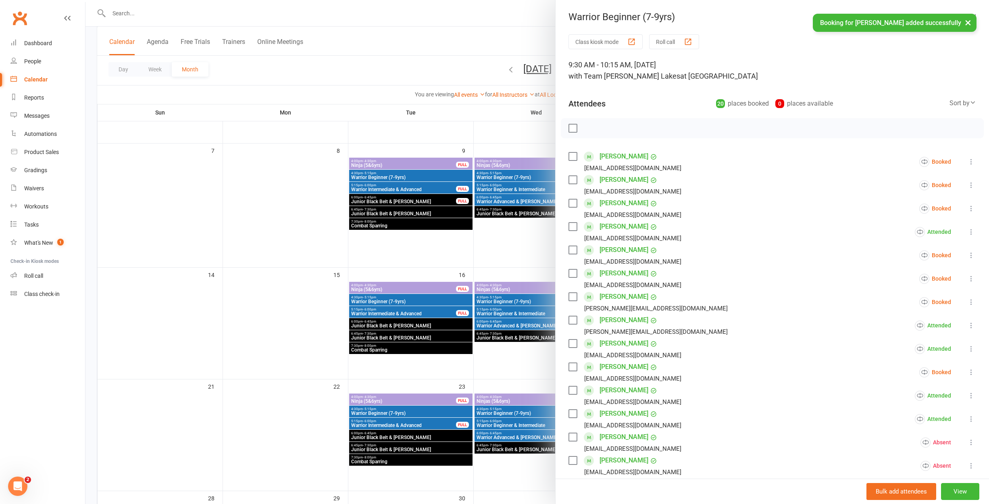
scroll to position [0, 0]
click at [462, 97] on div at bounding box center [536, 252] width 903 height 504
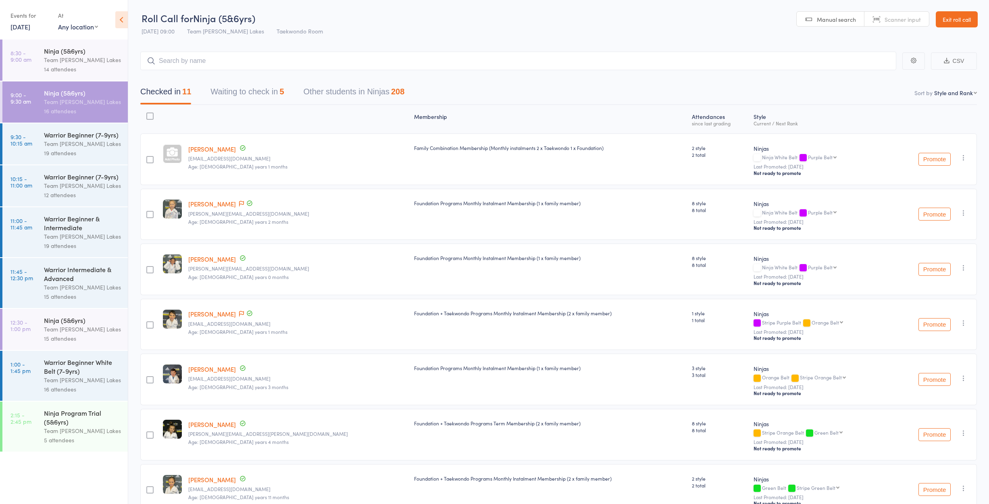
click at [270, 88] on button "Waiting to check in 5" at bounding box center [246, 93] width 73 height 21
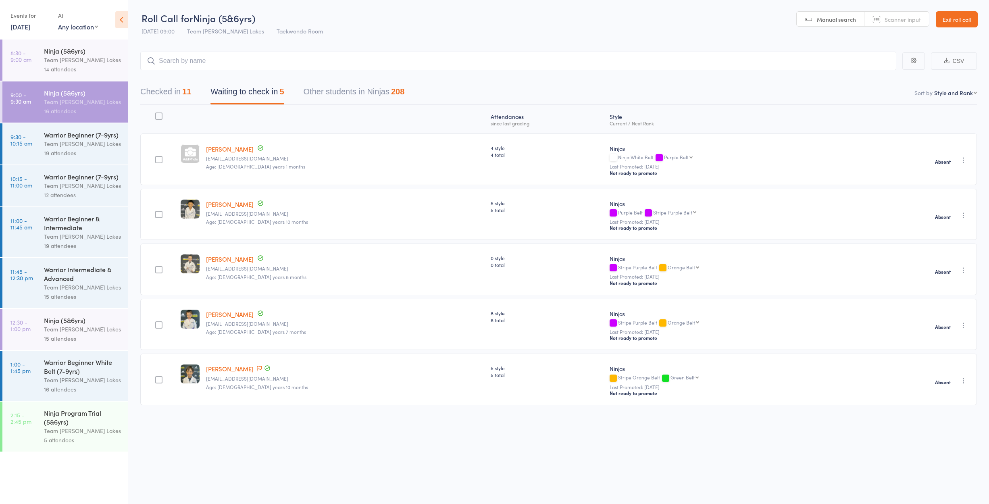
click at [965, 325] on icon "button" at bounding box center [963, 325] width 8 height 8
click at [937, 341] on li "Check in" at bounding box center [934, 341] width 66 height 10
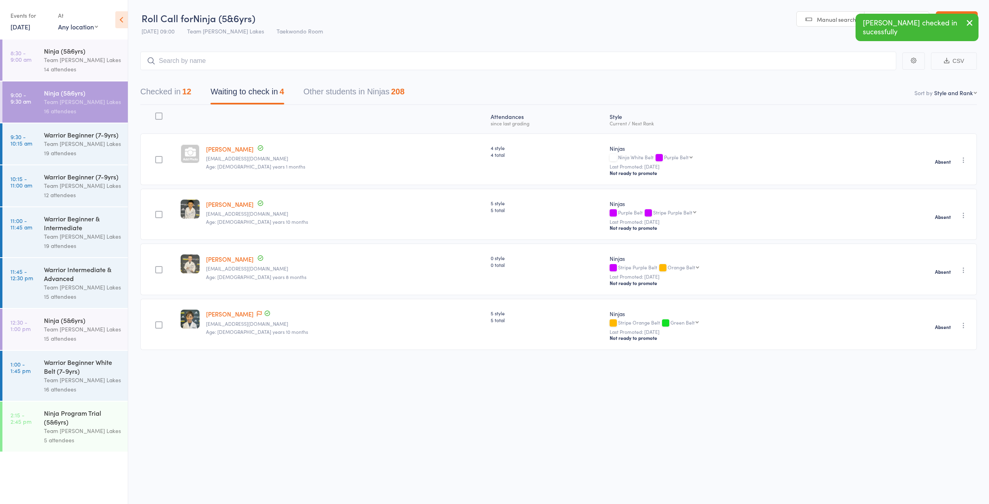
click at [60, 143] on div "Team [PERSON_NAME] Lakes" at bounding box center [82, 143] width 77 height 9
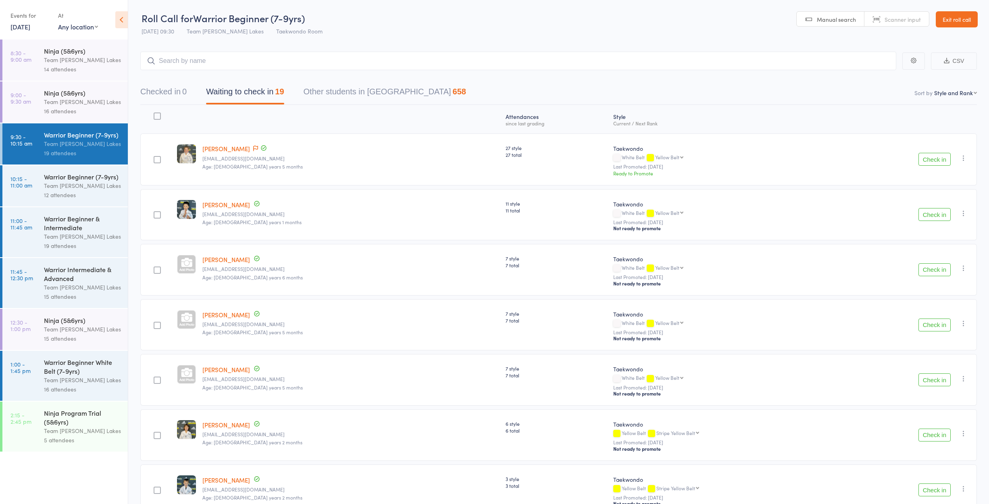
click at [926, 213] on button "Check in" at bounding box center [934, 214] width 32 height 13
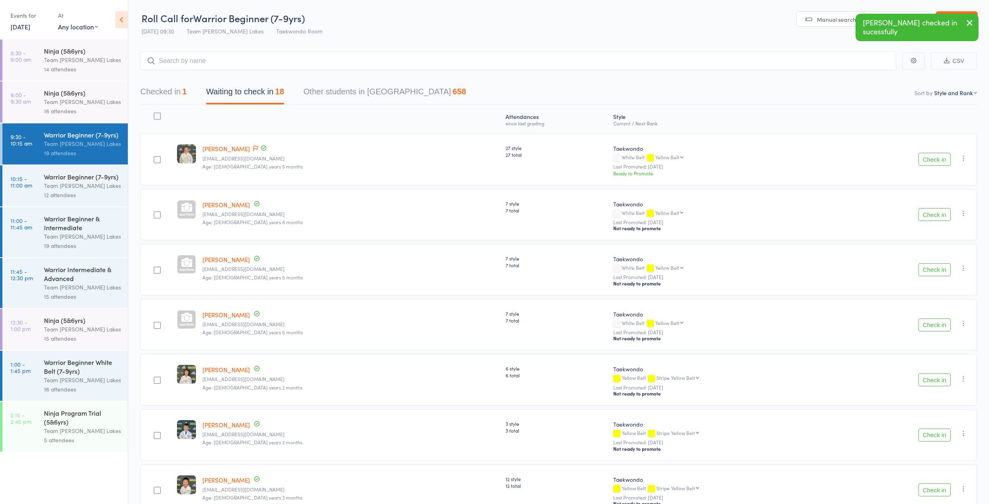
scroll to position [2, 0]
click at [921, 212] on button "Check in" at bounding box center [934, 212] width 32 height 13
click at [920, 212] on button "Check in" at bounding box center [934, 212] width 32 height 13
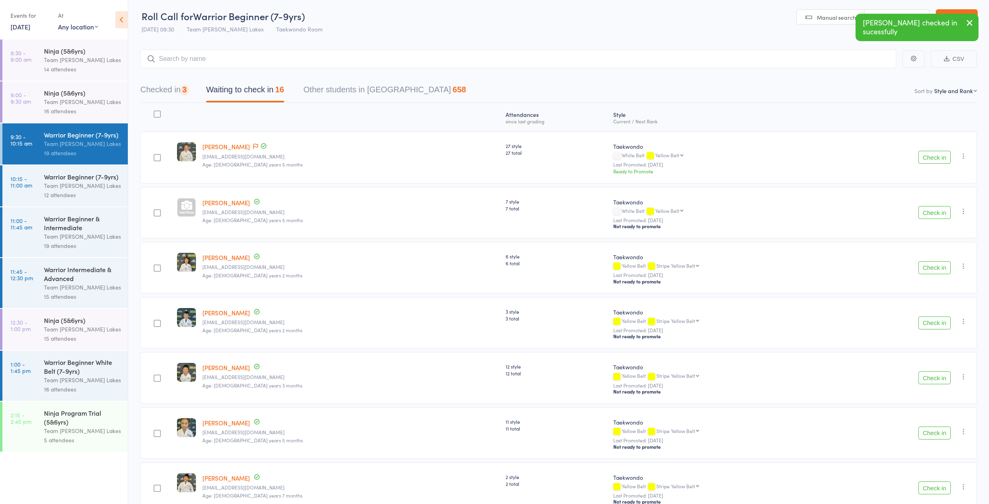
click at [920, 212] on button "Check in" at bounding box center [934, 212] width 32 height 13
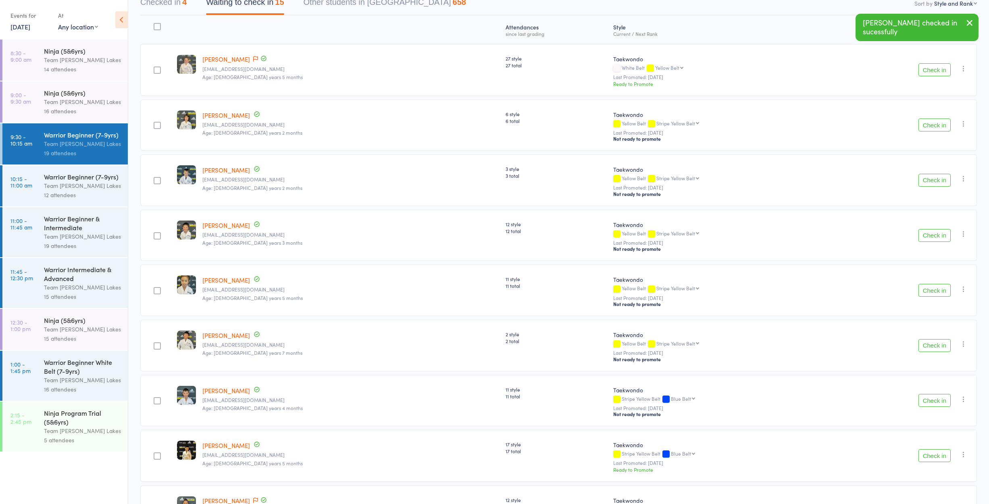
scroll to position [90, 0]
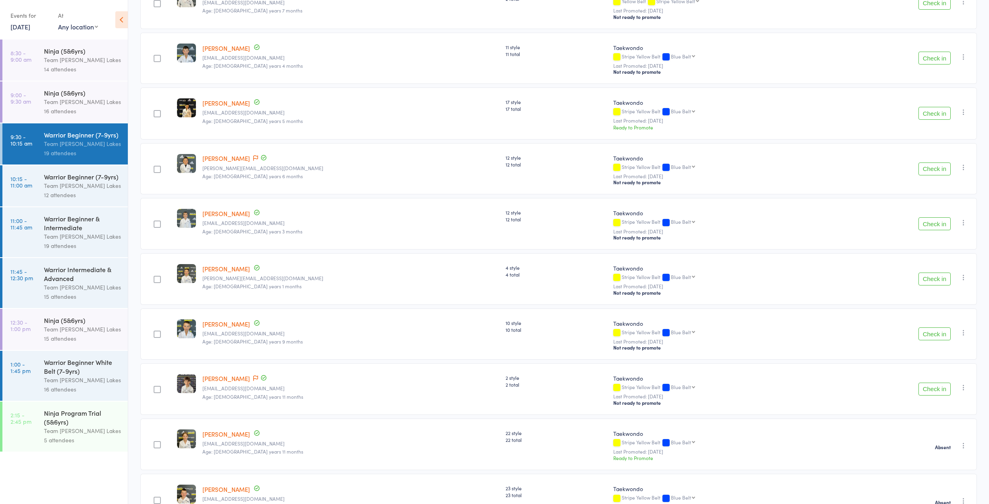
click at [944, 111] on button "Check in" at bounding box center [934, 113] width 32 height 13
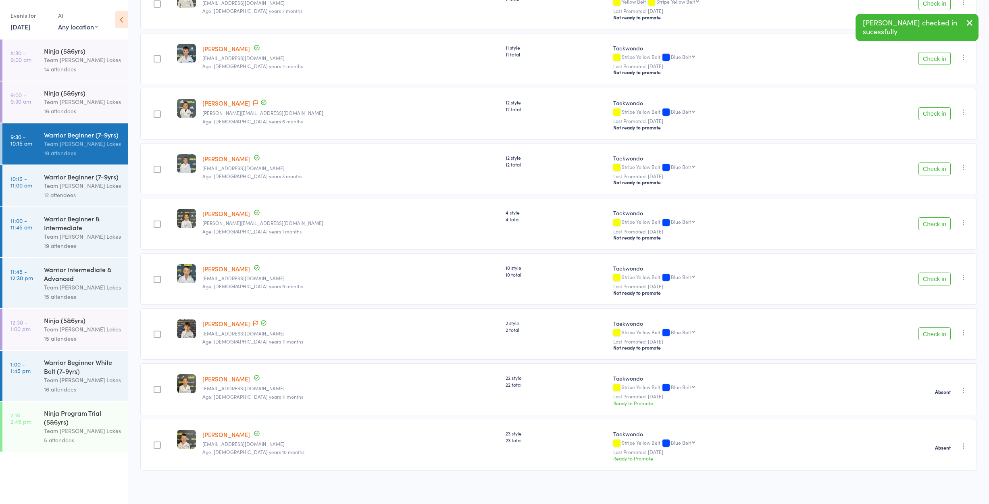
click at [935, 228] on button "Check in" at bounding box center [934, 223] width 32 height 13
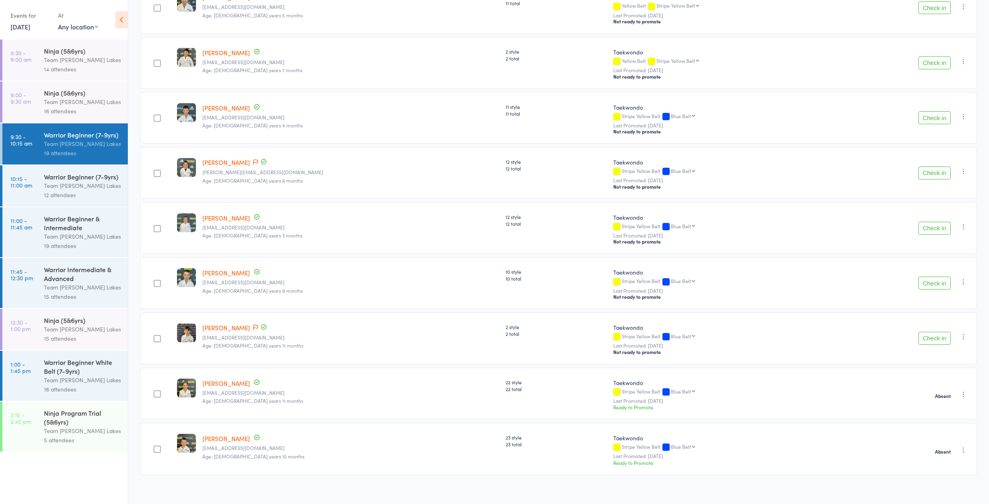
scroll to position [372, 0]
click at [253, 329] on icon at bounding box center [255, 327] width 5 height 6
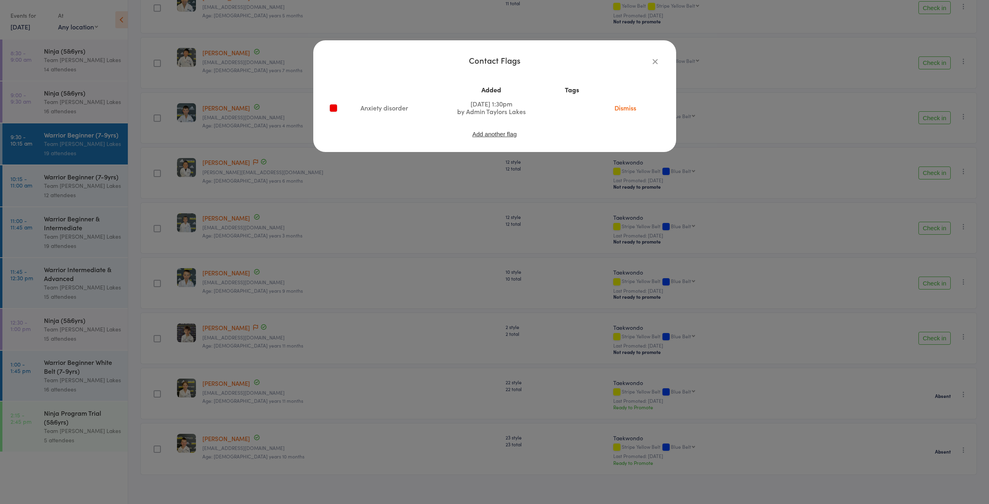
drag, startPoint x: 364, startPoint y: 322, endPoint x: 478, endPoint y: 327, distance: 114.2
click at [364, 322] on div "Contact Flags Added Tags Anxiety disorder Aug 13, 2025 1:30pm by Admin Taylors …" at bounding box center [494, 252] width 989 height 504
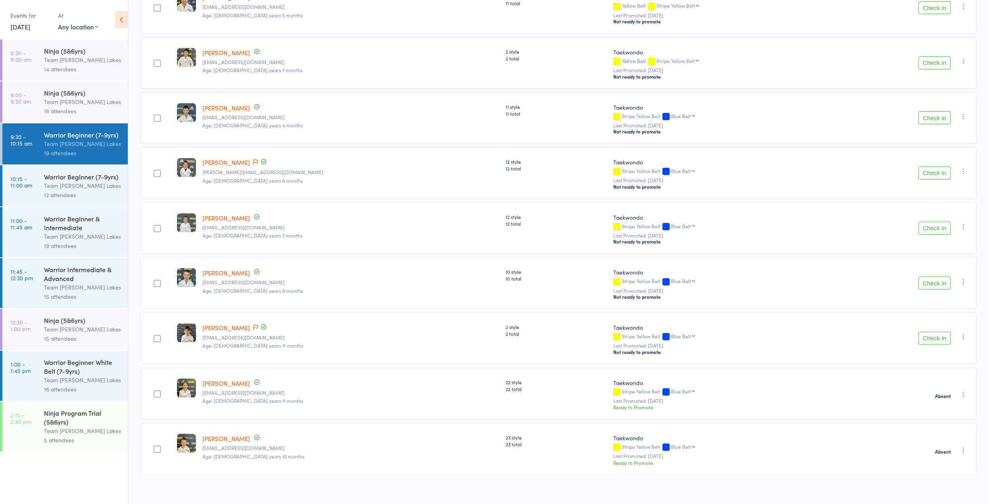
drag, startPoint x: 716, startPoint y: 323, endPoint x: 720, endPoint y: 322, distance: 4.5
click at [716, 323] on div "Taekwondo Stripe Yellow Belt Blue Belt Blue Belt Stripe Blue Belt Red Belt Stri…" at bounding box center [720, 338] width 220 height 52
click at [937, 336] on button "Check in" at bounding box center [934, 338] width 32 height 13
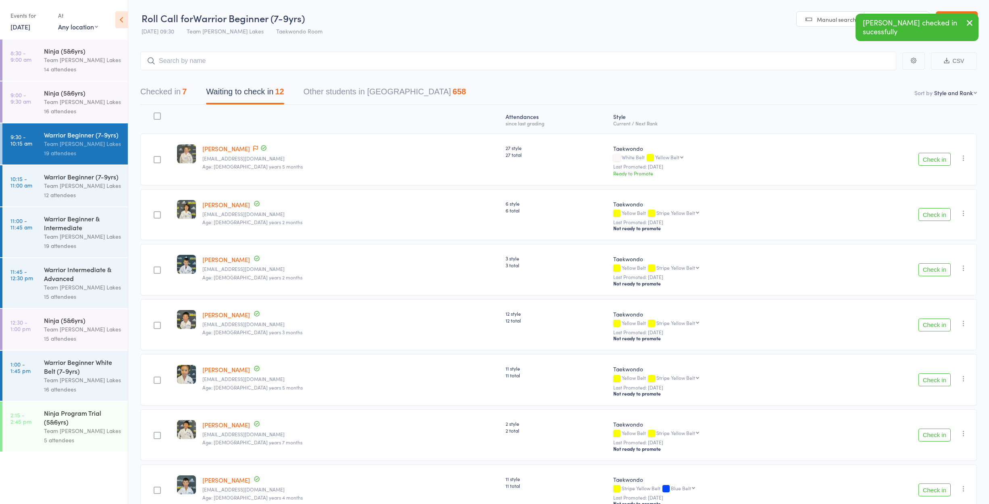
scroll to position [0, 0]
click at [929, 266] on button "Check in" at bounding box center [934, 269] width 32 height 13
click at [172, 89] on button "Checked in 8" at bounding box center [163, 93] width 46 height 21
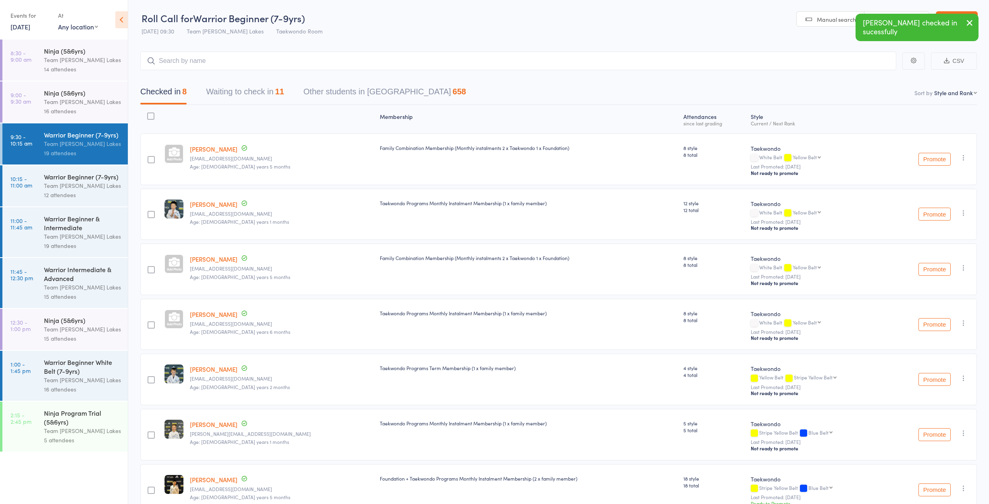
drag, startPoint x: 253, startPoint y: 94, endPoint x: 239, endPoint y: 98, distance: 15.6
click at [253, 93] on button "Waiting to check in 11" at bounding box center [245, 93] width 78 height 21
click at [277, 91] on button "Waiting to check in 12" at bounding box center [245, 93] width 78 height 21
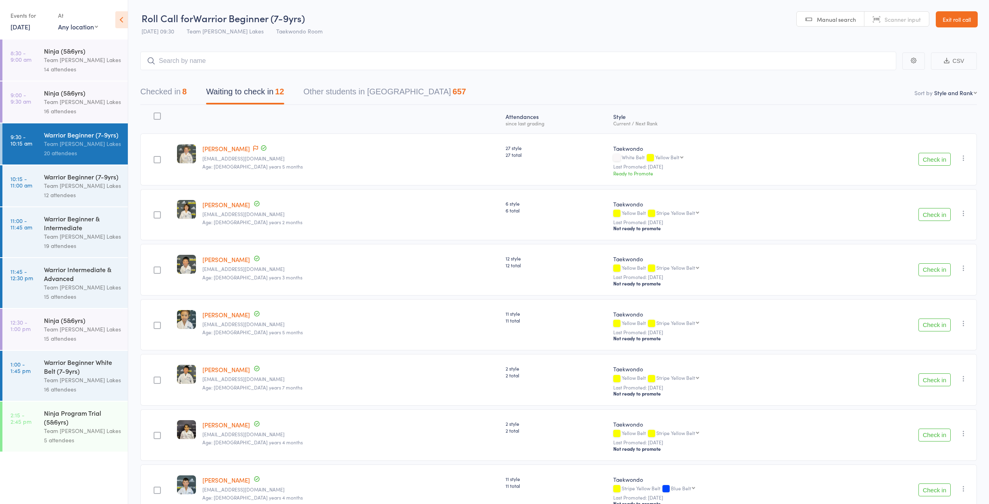
click at [941, 161] on button "Check in" at bounding box center [934, 159] width 32 height 13
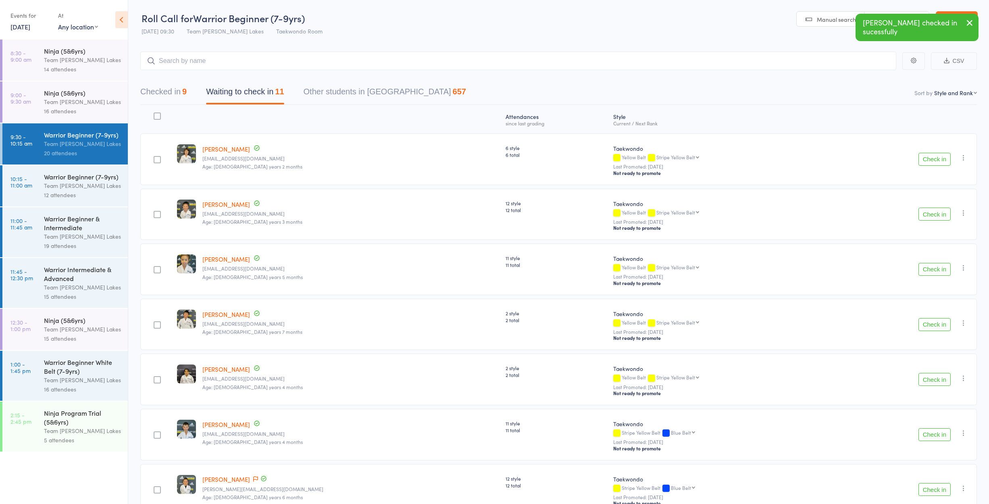
scroll to position [0, 0]
click at [938, 215] on button "Check in" at bounding box center [934, 213] width 32 height 13
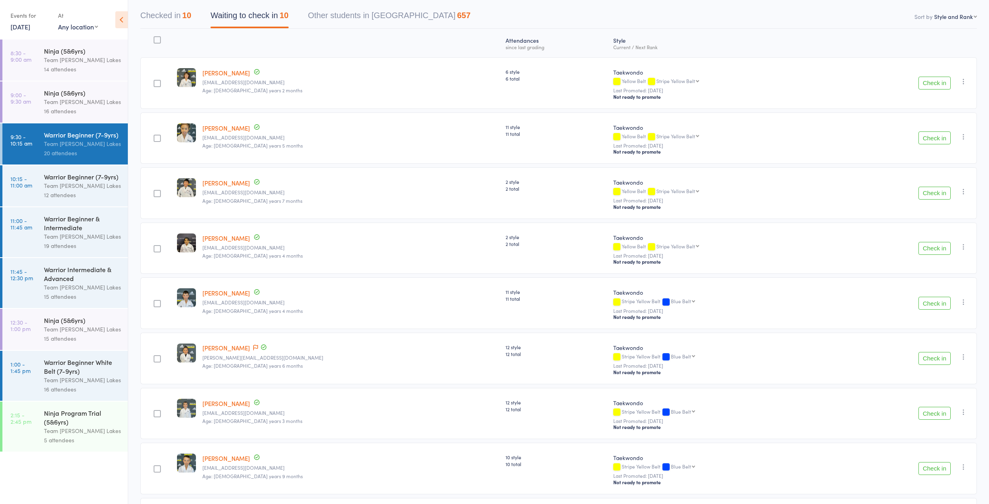
scroll to position [76, 0]
click at [941, 251] on button "Check in" at bounding box center [934, 248] width 32 height 13
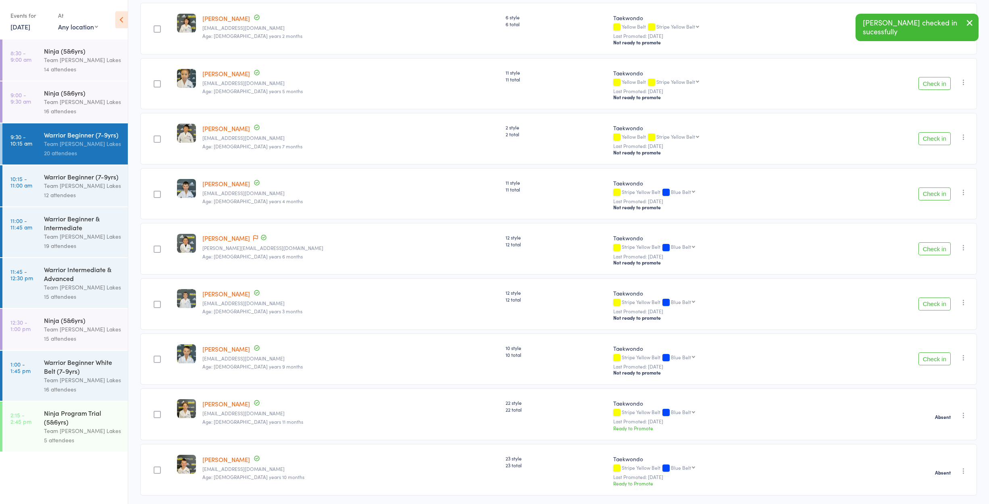
click at [939, 252] on button "Check in" at bounding box center [934, 248] width 32 height 13
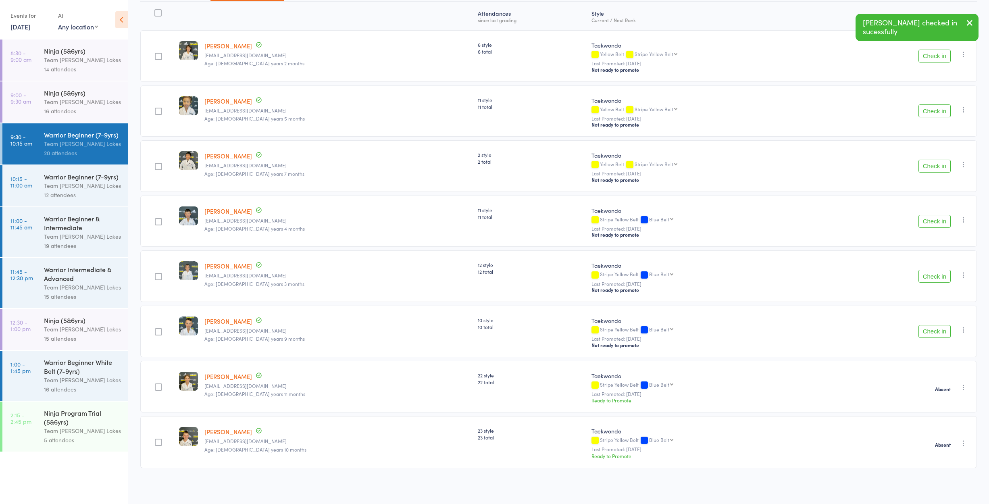
scroll to position [131, 0]
click at [939, 270] on button "Check in" at bounding box center [934, 276] width 32 height 13
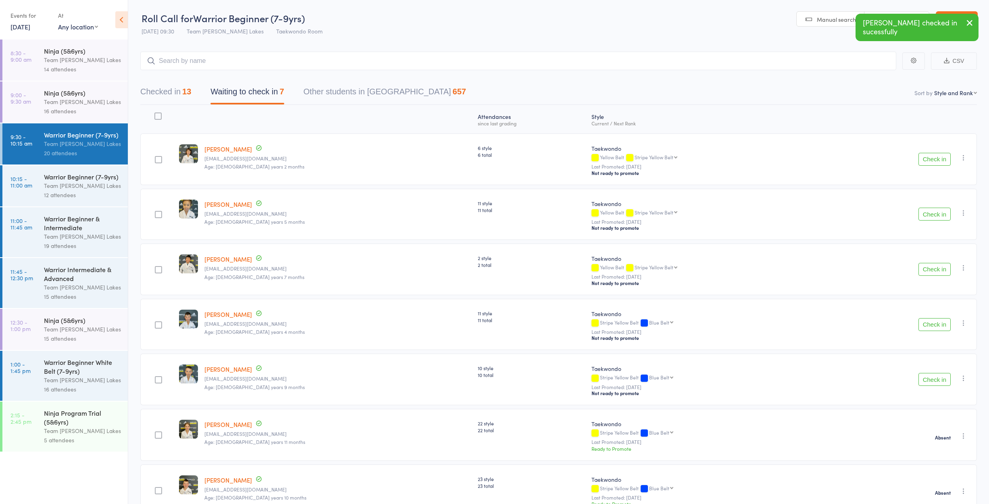
scroll to position [0, 0]
drag, startPoint x: 168, startPoint y: 116, endPoint x: 162, endPoint y: 118, distance: 6.8
click at [163, 118] on div at bounding box center [157, 118] width 35 height 21
click at [162, 118] on div at bounding box center [157, 115] width 7 height 7
click at [156, 114] on input "checkbox" at bounding box center [156, 114] width 0 height 0
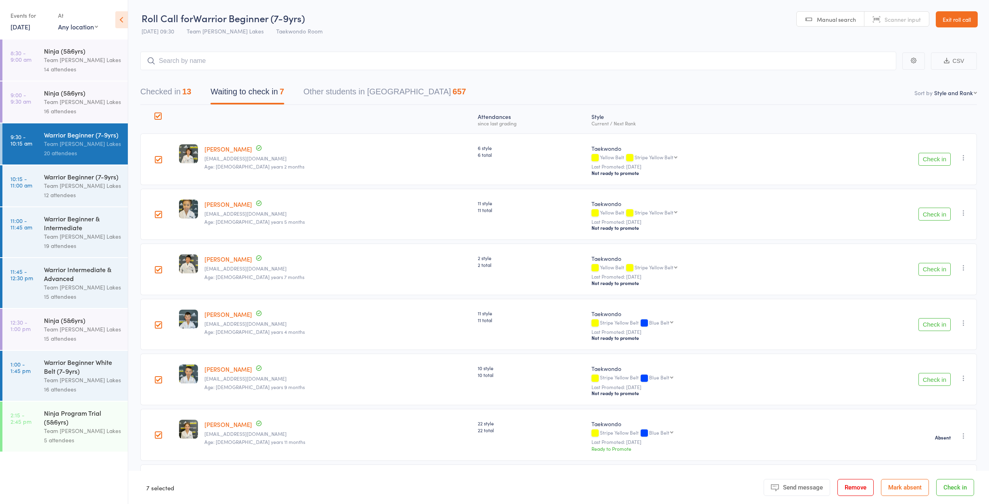
click at [901, 484] on button "Mark absent" at bounding box center [905, 487] width 48 height 17
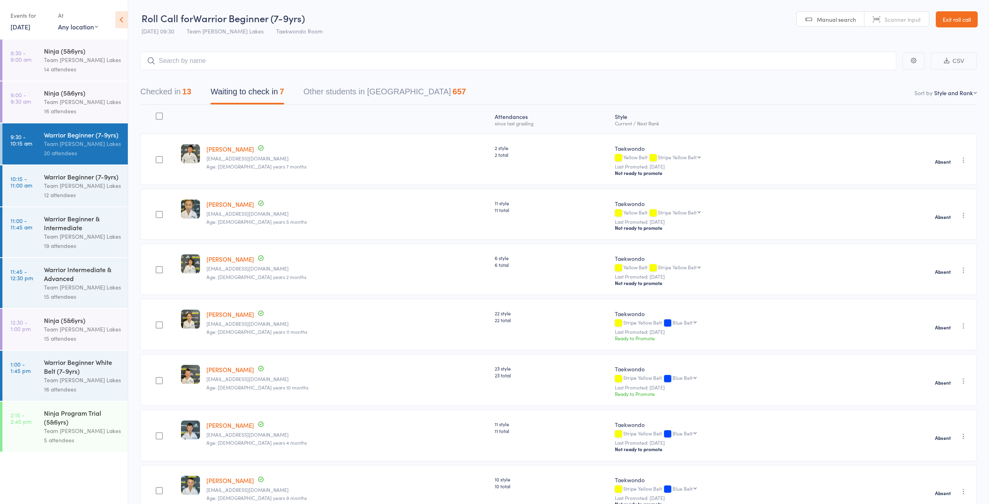
click at [949, 15] on link "Exit roll call" at bounding box center [956, 19] width 42 height 16
